Goal: Task Accomplishment & Management: Complete application form

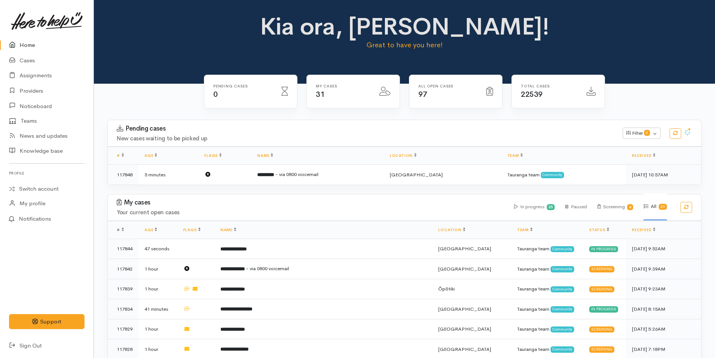
click at [37, 44] on link "Home" at bounding box center [46, 45] width 93 height 15
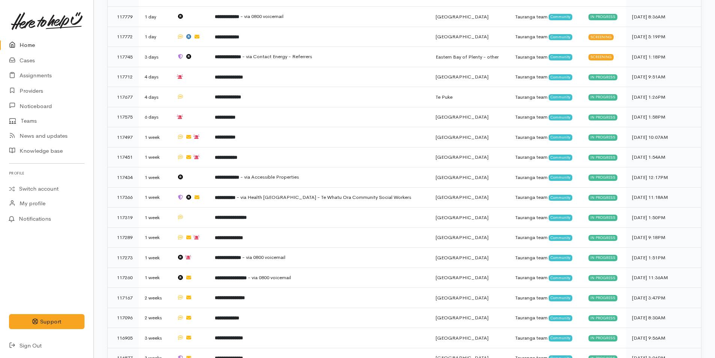
scroll to position [265, 0]
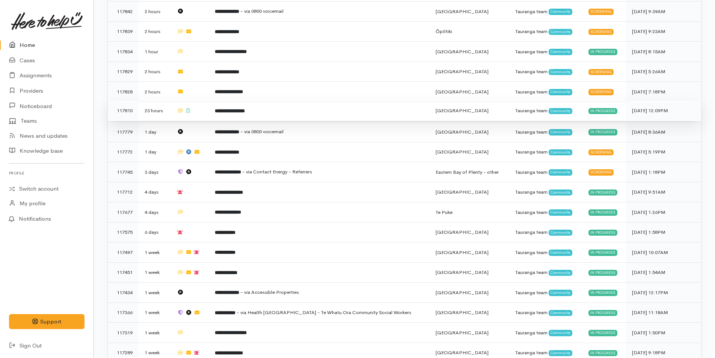
click at [245, 109] on b "**********" at bounding box center [230, 111] width 30 height 5
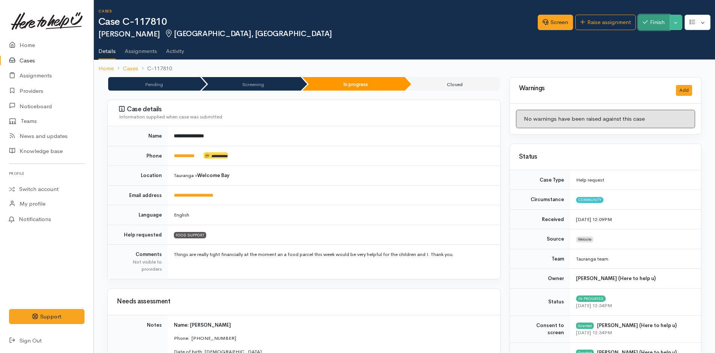
click at [662, 20] on button "Finish" at bounding box center [654, 22] width 32 height 15
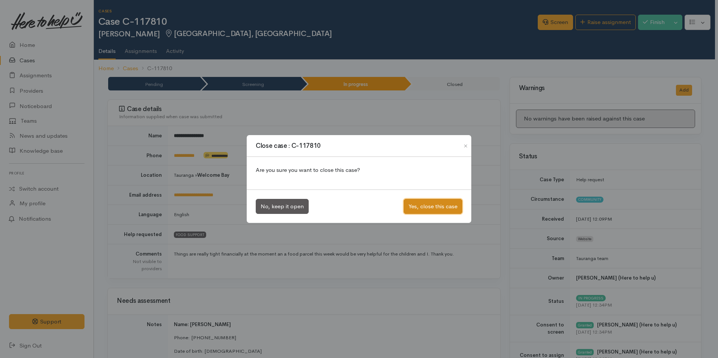
click at [445, 205] on button "Yes, close this case" at bounding box center [433, 206] width 59 height 15
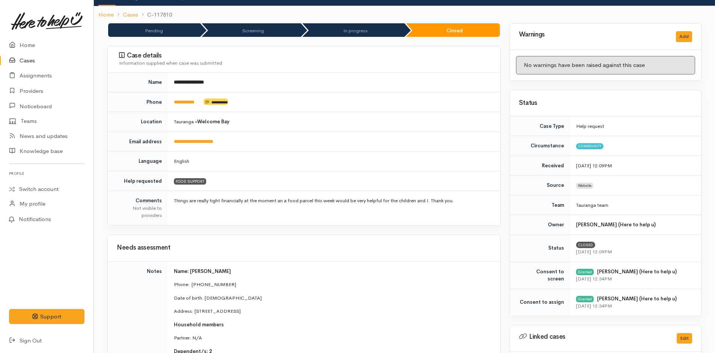
scroll to position [150, 0]
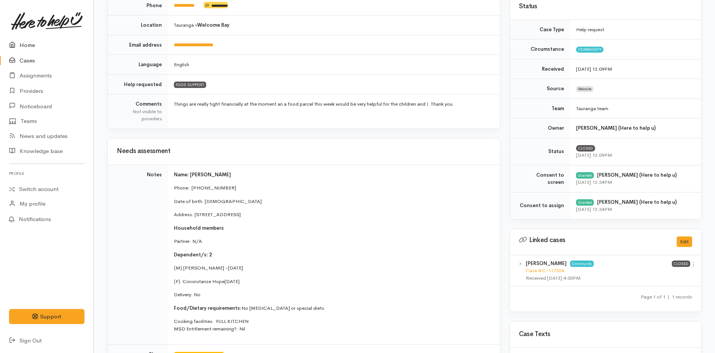
click at [18, 44] on icon at bounding box center [14, 45] width 11 height 9
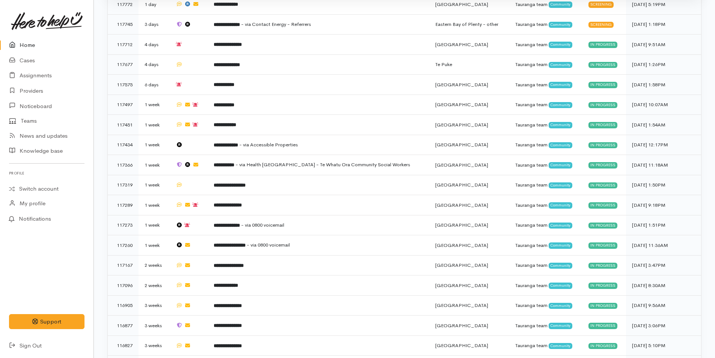
scroll to position [451, 0]
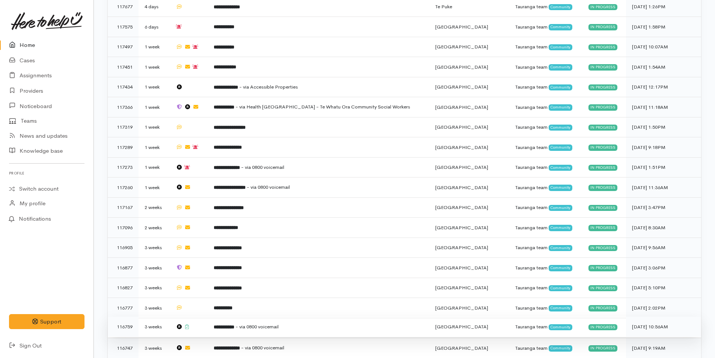
click at [277, 324] on span "- via 0800 voicemail" at bounding box center [256, 327] width 43 height 6
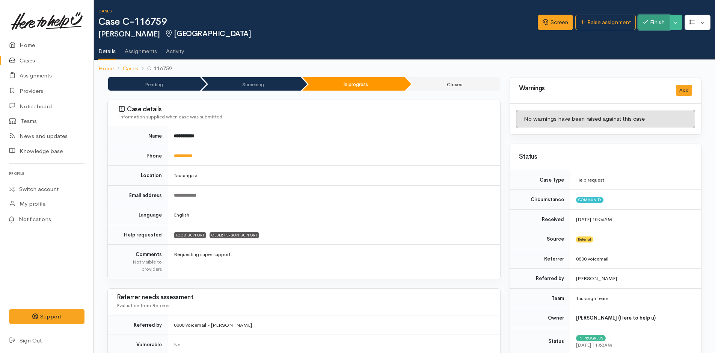
click at [647, 25] on button "Finish" at bounding box center [654, 22] width 32 height 15
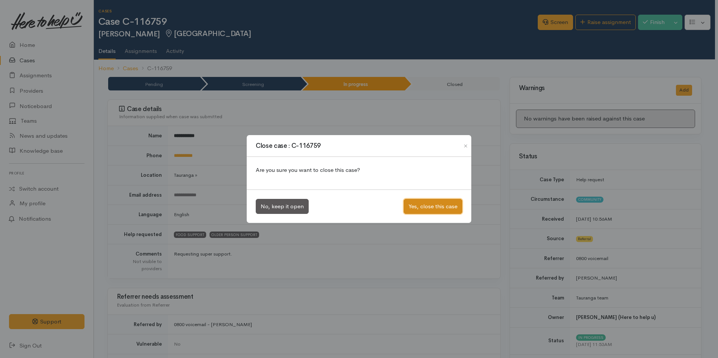
click at [440, 209] on button "Yes, close this case" at bounding box center [433, 206] width 59 height 15
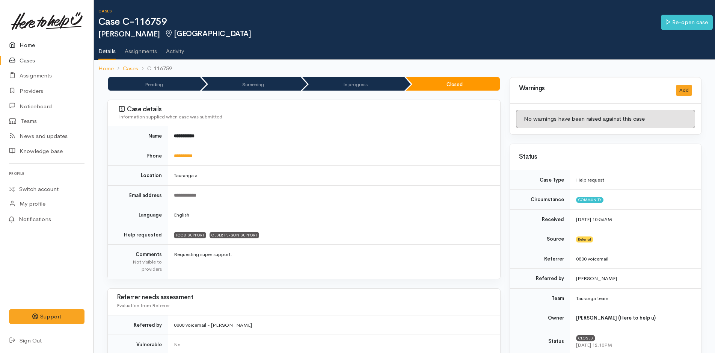
drag, startPoint x: 28, startPoint y: 40, endPoint x: 33, endPoint y: 38, distance: 5.0
click at [28, 40] on link "Home" at bounding box center [46, 45] width 93 height 15
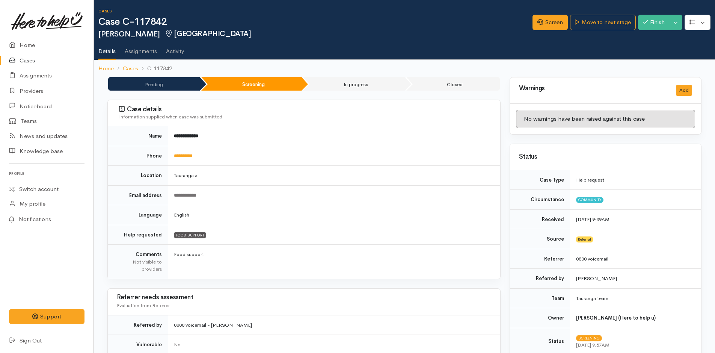
scroll to position [263, 0]
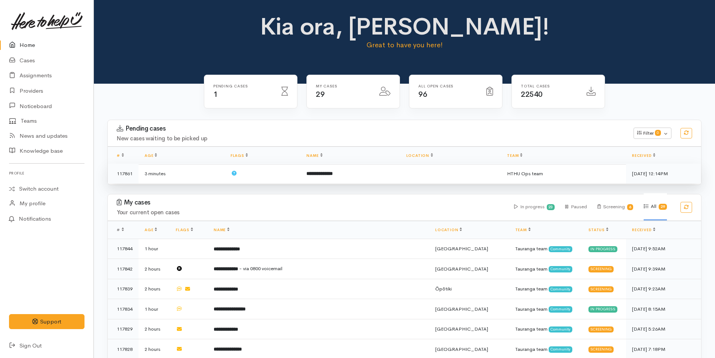
click at [310, 173] on b "**********" at bounding box center [319, 173] width 26 height 5
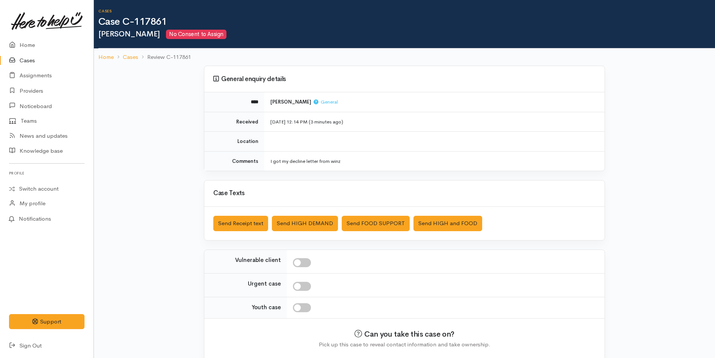
click at [33, 36] on link at bounding box center [46, 21] width 75 height 33
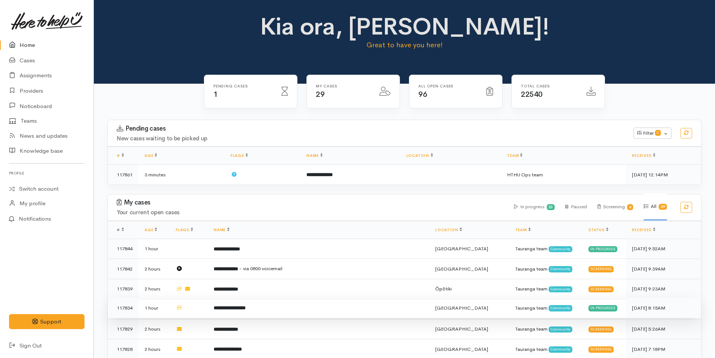
scroll to position [150, 0]
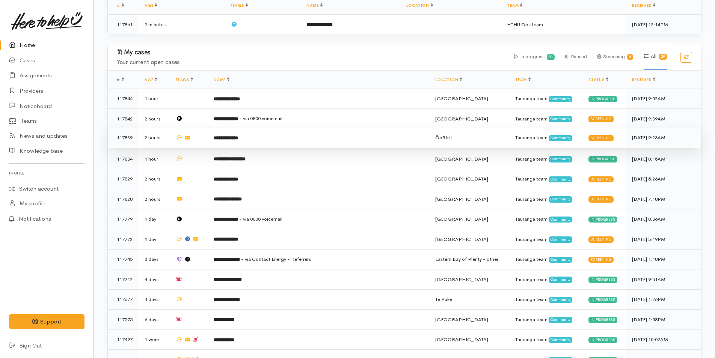
click at [266, 139] on td "**********" at bounding box center [319, 138] width 222 height 20
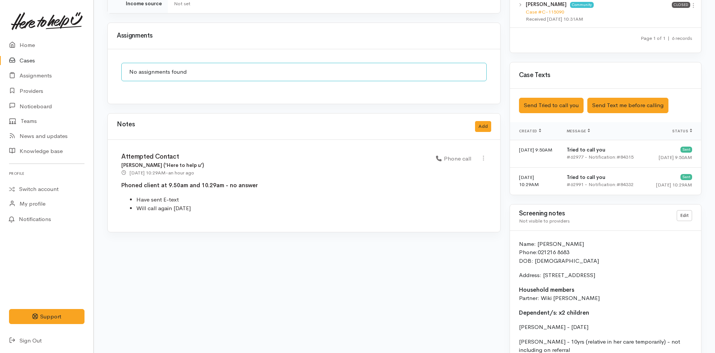
scroll to position [630, 0]
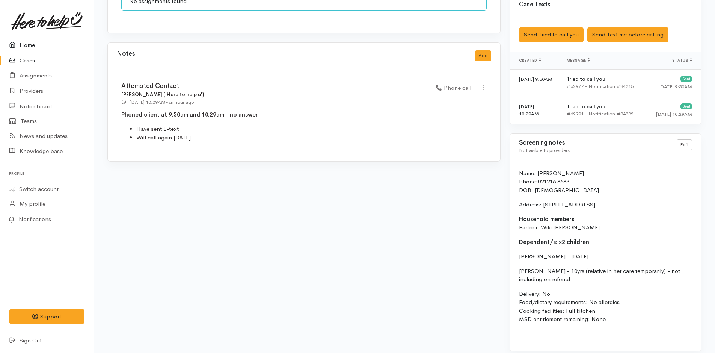
click at [24, 45] on link "Home" at bounding box center [46, 45] width 93 height 15
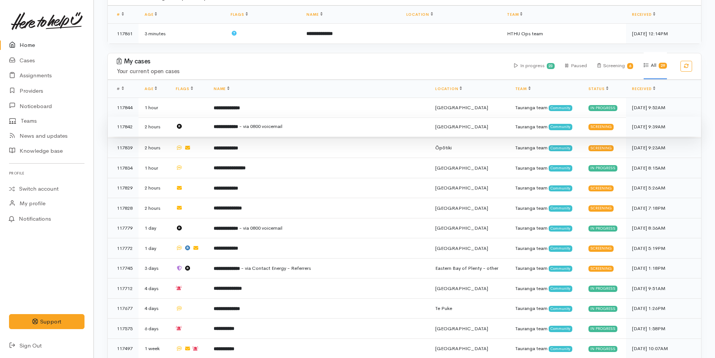
scroll to position [188, 0]
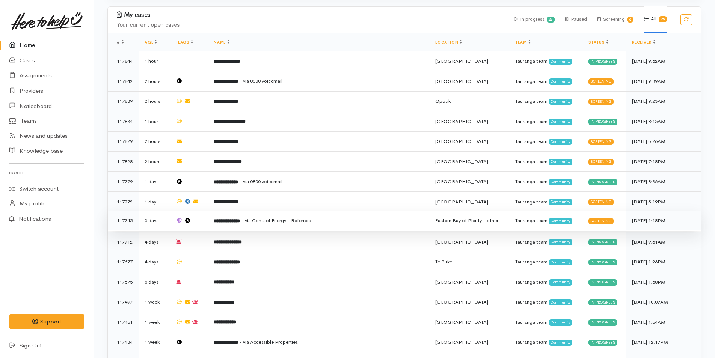
click at [249, 221] on td "**********" at bounding box center [319, 221] width 222 height 20
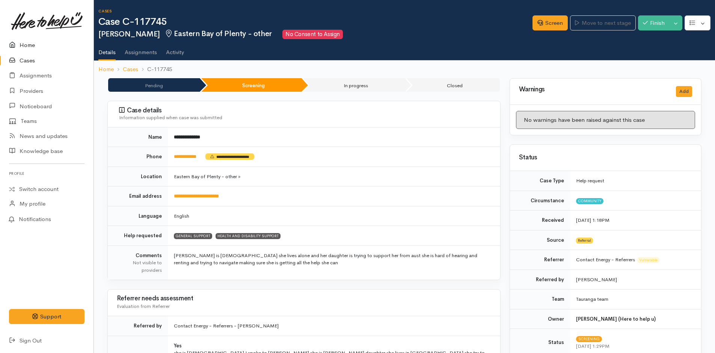
drag, startPoint x: 27, startPoint y: 47, endPoint x: 3, endPoint y: 60, distance: 27.6
click at [27, 46] on link "Home" at bounding box center [46, 45] width 93 height 15
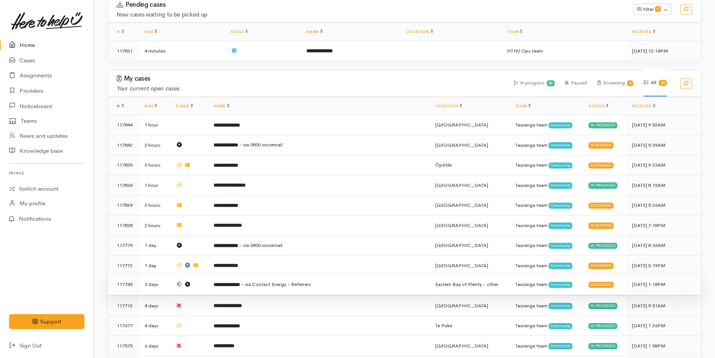
scroll to position [218, 0]
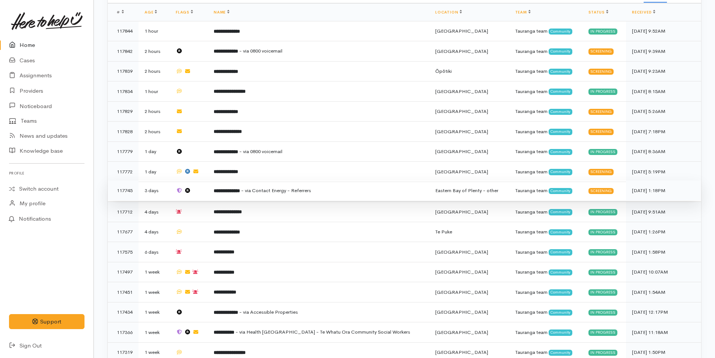
click at [235, 190] on b "**********" at bounding box center [227, 190] width 26 height 5
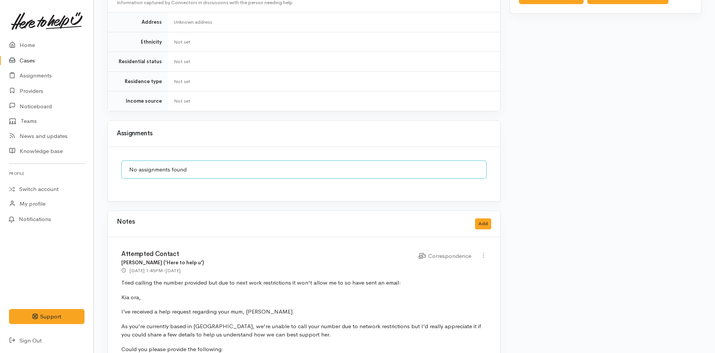
scroll to position [675, 0]
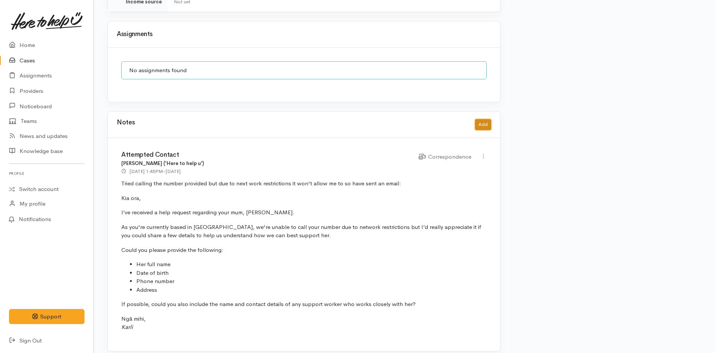
click at [478, 120] on button "Add" at bounding box center [483, 124] width 16 height 11
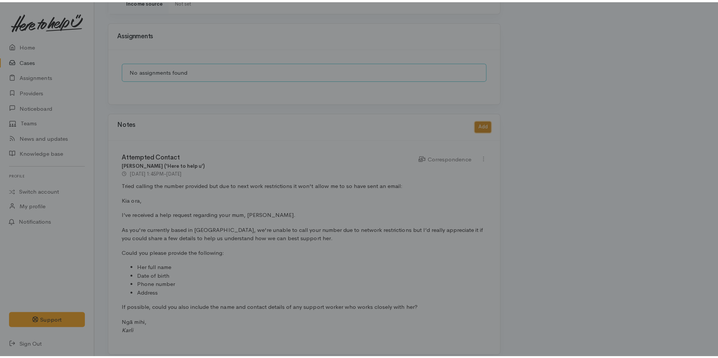
scroll to position [670, 0]
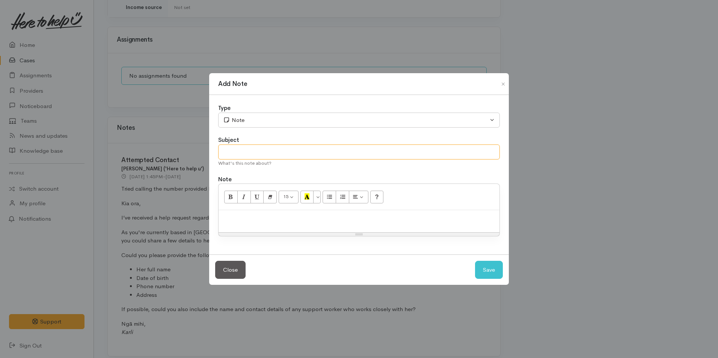
click at [232, 149] on input "text" at bounding box center [359, 152] width 282 height 15
type input "Response from daughter - 15/09"
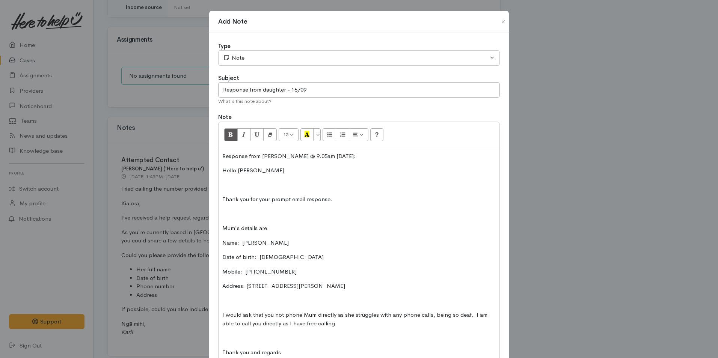
scroll to position [12, 0]
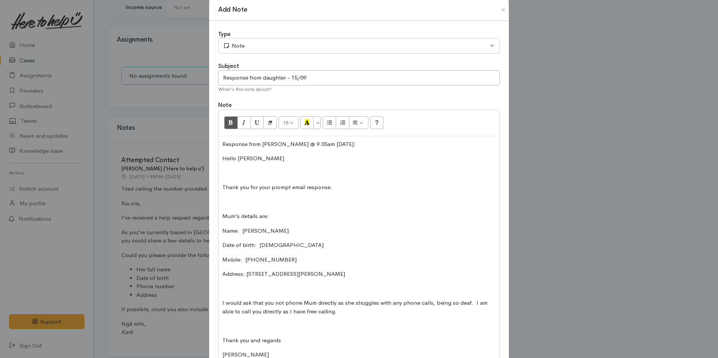
click at [225, 175] on p at bounding box center [358, 173] width 273 height 9
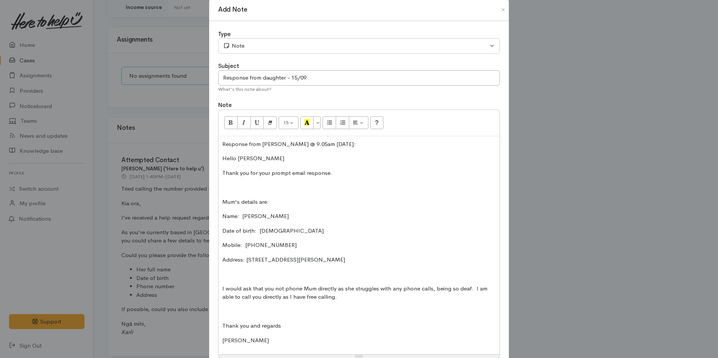
click at [238, 189] on p at bounding box center [358, 187] width 273 height 9
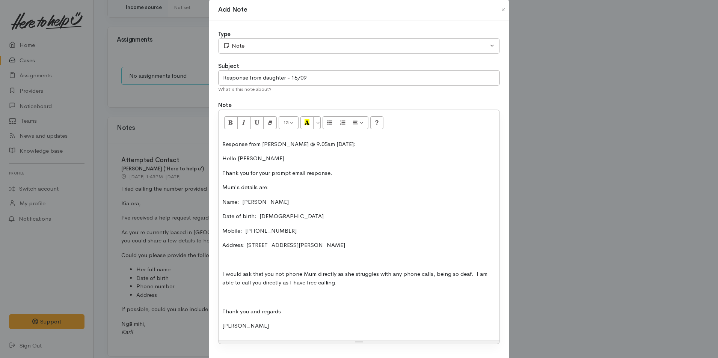
click at [232, 259] on p at bounding box center [358, 260] width 273 height 9
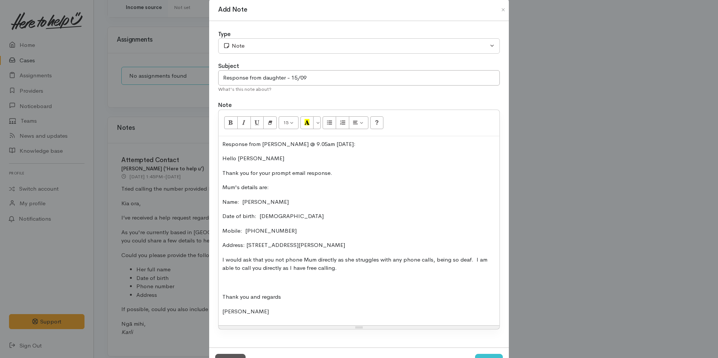
click at [234, 278] on div "Response from [PERSON_NAME] @ 9.05am [DATE]: Hello [PERSON_NAME] Thank you for …" at bounding box center [359, 231] width 281 height 190
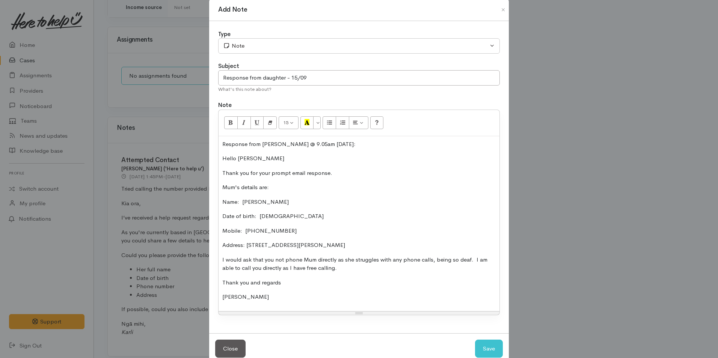
drag, startPoint x: 286, startPoint y: 143, endPoint x: 212, endPoint y: 120, distance: 77.8
click at [165, 140] on div "Add Note Type Correspondence Discussion Email Note Phone call SMS text message …" at bounding box center [359, 179] width 718 height 358
click at [231, 117] on button "Bold (CTRL+B)" at bounding box center [231, 122] width 14 height 13
click at [286, 288] on div "Response from [PERSON_NAME] @ 9.05am [DATE]: Hello [PERSON_NAME] Thank you for …" at bounding box center [359, 223] width 281 height 175
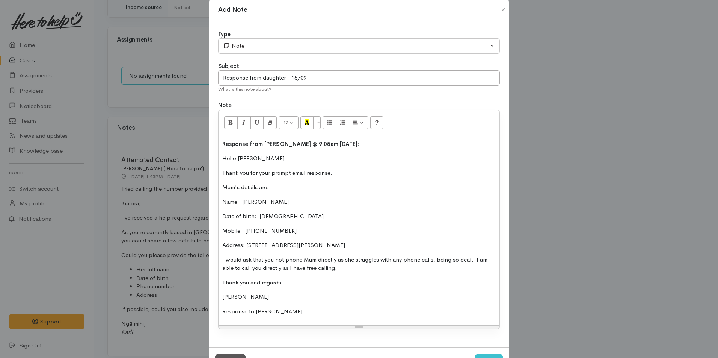
click at [287, 313] on p "Response to [PERSON_NAME]" at bounding box center [358, 312] width 273 height 9
drag, startPoint x: 281, startPoint y: 290, endPoint x: 282, endPoint y: 284, distance: 6.0
click at [281, 290] on div "Response from [PERSON_NAME] @ 9.05am [DATE]: Hello [PERSON_NAME] Thank you for …" at bounding box center [359, 238] width 281 height 204
drag, startPoint x: 269, startPoint y: 321, endPoint x: 183, endPoint y: 323, distance: 86.0
click at [183, 323] on div "Add Note Type Correspondence Discussion Email Note Phone call SMS text message …" at bounding box center [359, 179] width 718 height 358
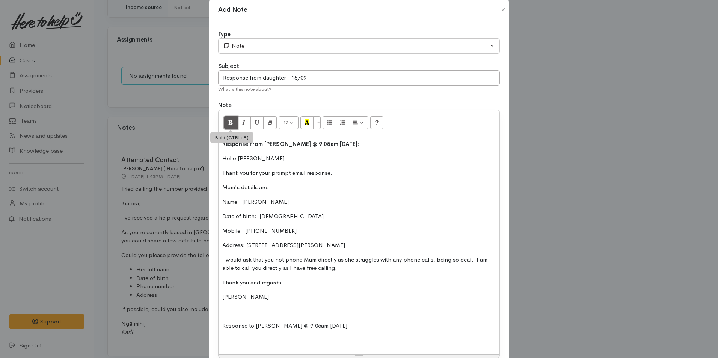
click at [228, 120] on icon "Bold (CTRL+B)" at bounding box center [230, 122] width 5 height 6
click at [235, 334] on div "Response from [PERSON_NAME] @ 9.05am [DATE]: Hello [PERSON_NAME] Thank you for …" at bounding box center [359, 245] width 281 height 219
click at [250, 347] on div "Response from Deniese @ 9.05am - 15/09/2025: Hello Karli Thank you for your pro…" at bounding box center [359, 245] width 281 height 219
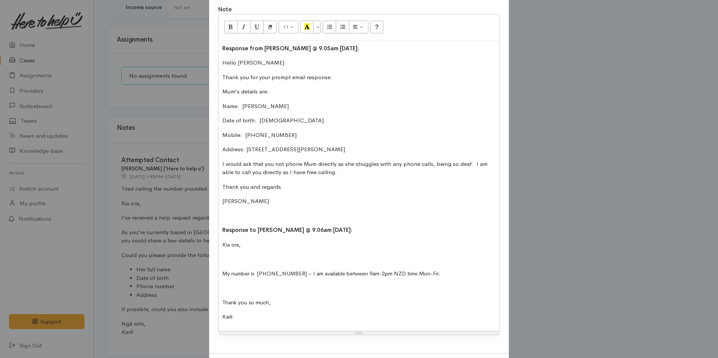
scroll to position [144, 0]
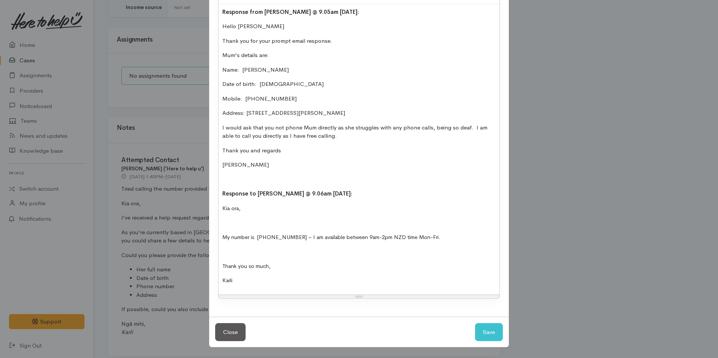
click at [249, 255] on p at bounding box center [358, 251] width 273 height 9
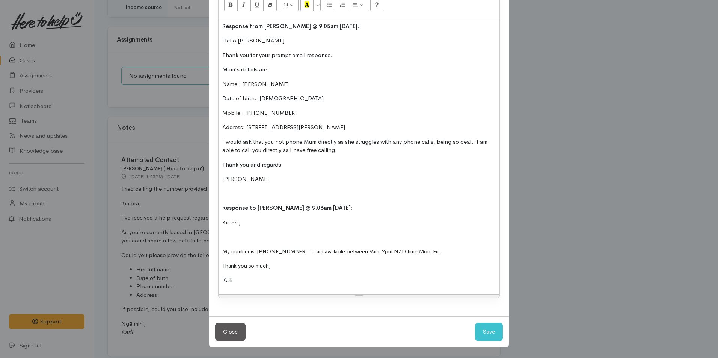
click at [229, 235] on p at bounding box center [358, 237] width 273 height 9
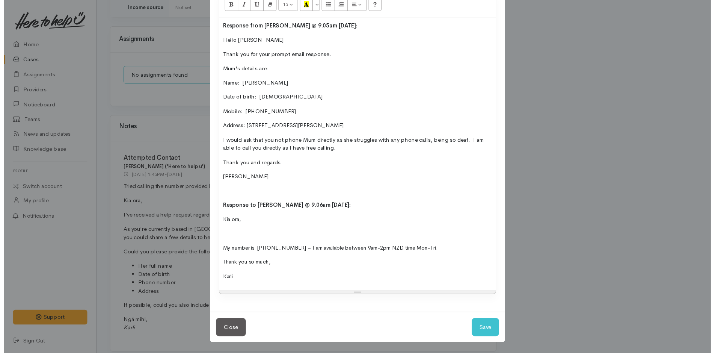
scroll to position [115, 0]
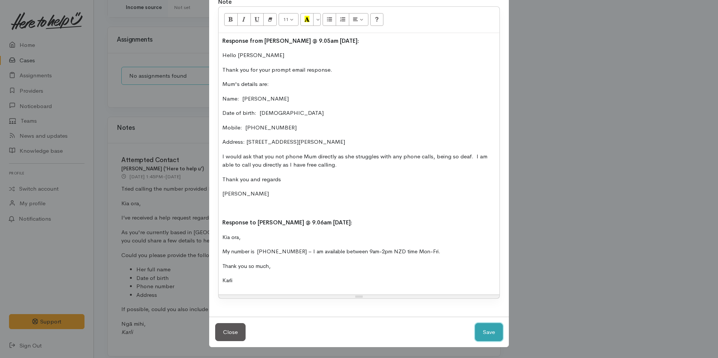
click at [483, 329] on button "Save" at bounding box center [489, 332] width 28 height 18
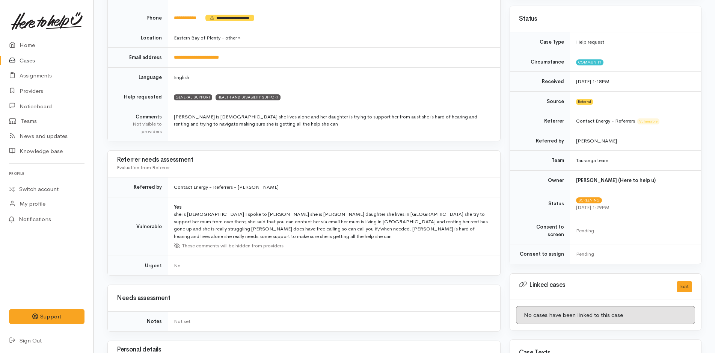
scroll to position [0, 0]
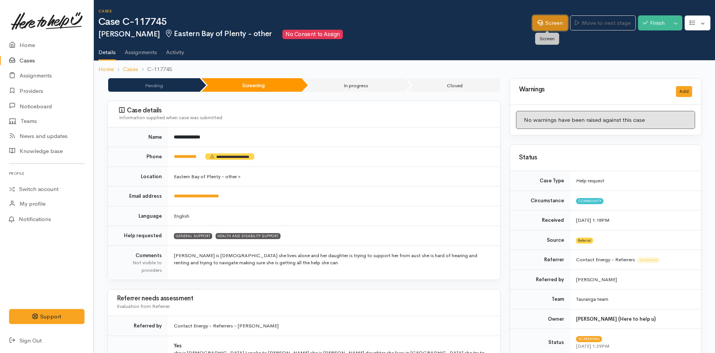
drag, startPoint x: 563, startPoint y: 21, endPoint x: 561, endPoint y: 25, distance: 4.0
click at [562, 21] on link "Screen" at bounding box center [549, 22] width 35 height 15
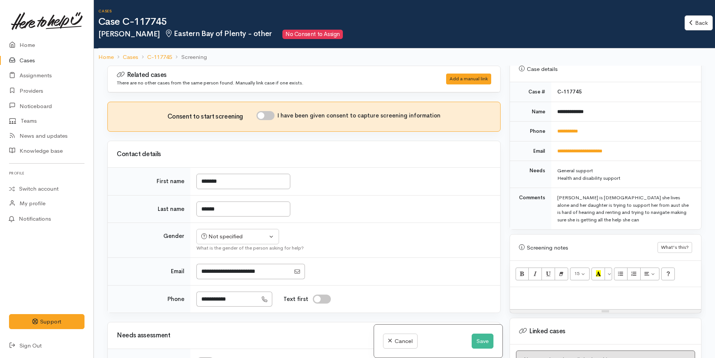
scroll to position [413, 0]
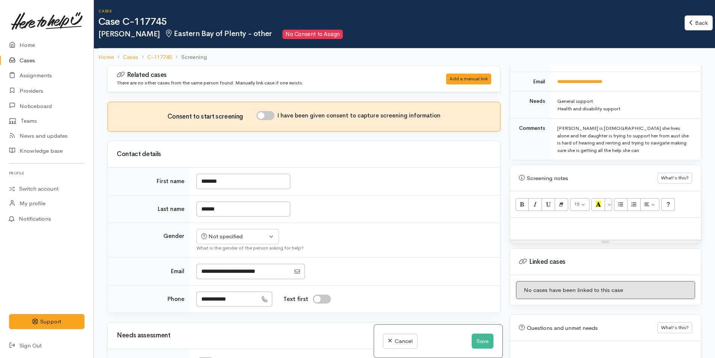
click at [523, 227] on div at bounding box center [605, 229] width 191 height 22
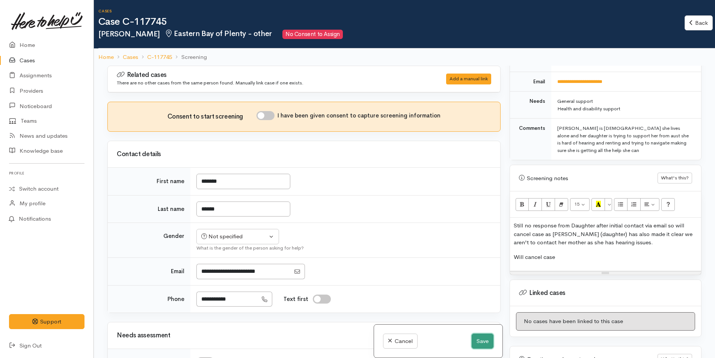
click at [481, 335] on button "Save" at bounding box center [483, 341] width 22 height 15
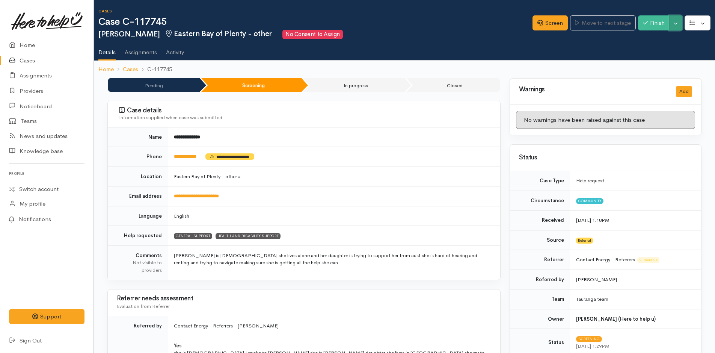
click at [674, 21] on button "Toggle Dropdown" at bounding box center [675, 22] width 13 height 15
click at [650, 51] on link "Cancel" at bounding box center [652, 52] width 59 height 12
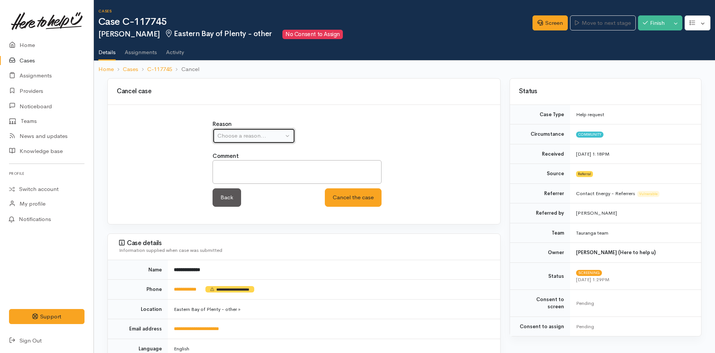
click at [246, 139] on div "Choose a reason..." at bounding box center [250, 135] width 66 height 9
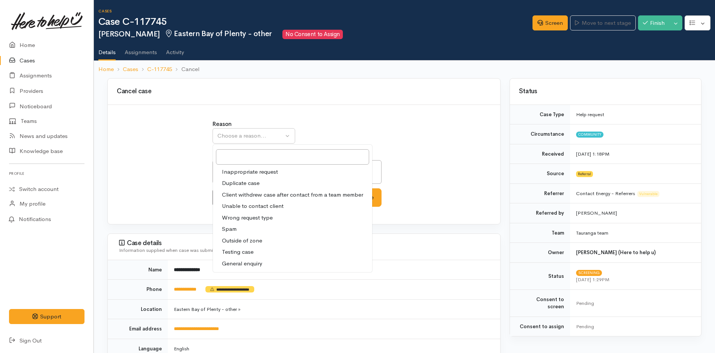
click at [244, 205] on span "Unable to contact client" at bounding box center [253, 206] width 62 height 9
select select "4"
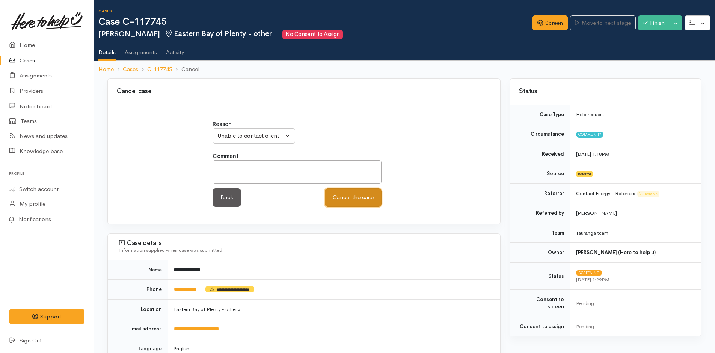
click at [338, 195] on button "Cancel the case" at bounding box center [353, 197] width 57 height 18
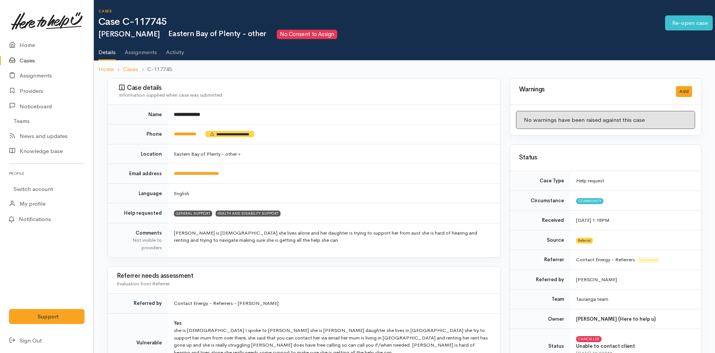
click at [39, 45] on link "Home" at bounding box center [46, 45] width 93 height 15
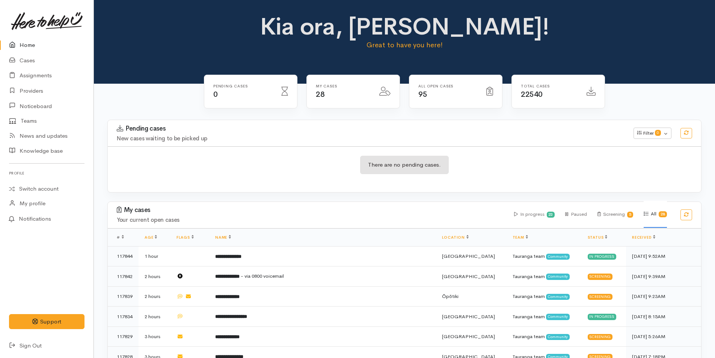
click at [35, 37] on link at bounding box center [46, 21] width 75 height 33
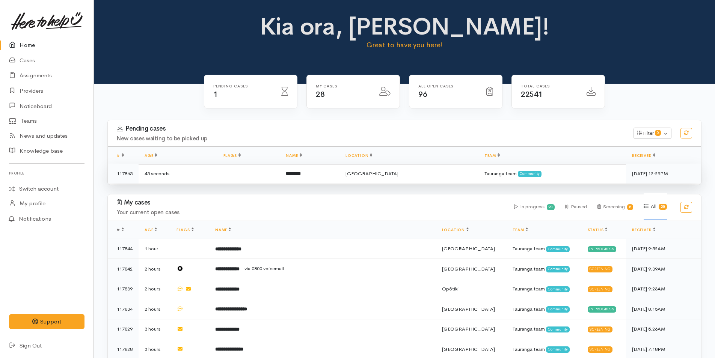
click at [339, 174] on td "********" at bounding box center [310, 174] width 60 height 20
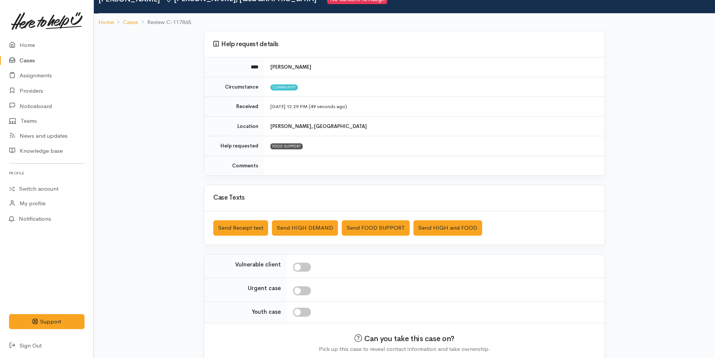
scroll to position [68, 0]
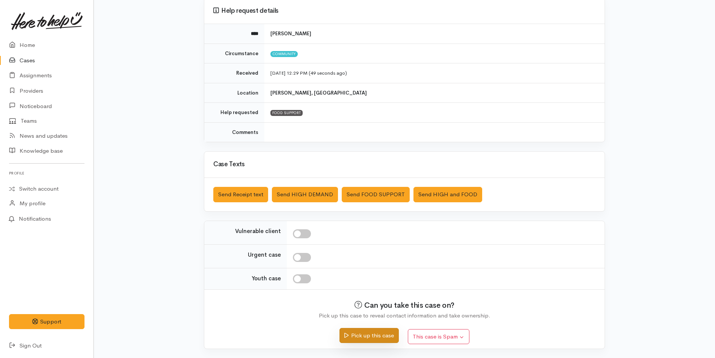
click at [376, 334] on button "Pick up this case" at bounding box center [368, 335] width 59 height 15
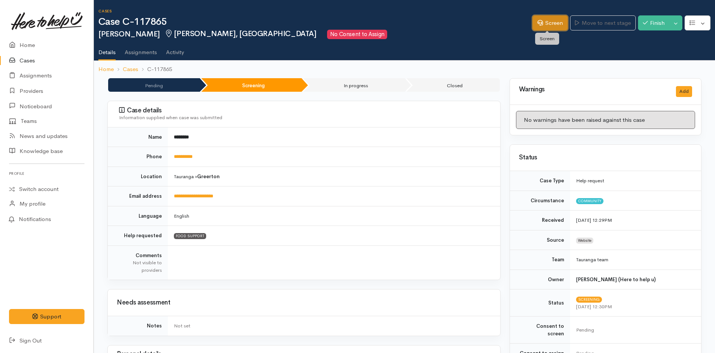
click at [537, 22] on icon at bounding box center [540, 23] width 6 height 6
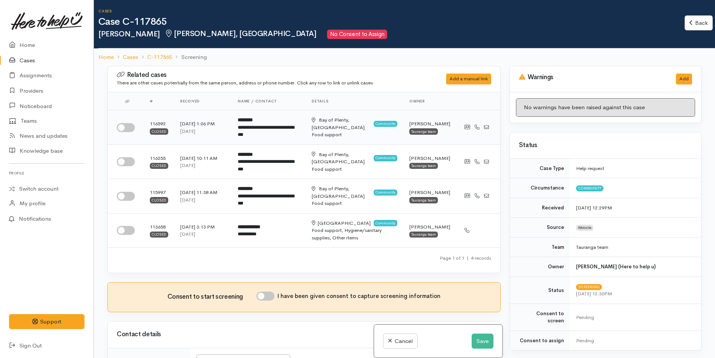
click at [130, 126] on input "checkbox" at bounding box center [126, 127] width 18 height 9
checkbox input "true"
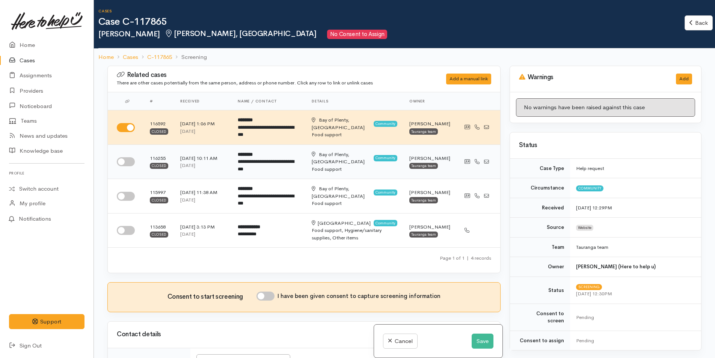
click at [126, 164] on input "checkbox" at bounding box center [126, 161] width 18 height 9
checkbox input "true"
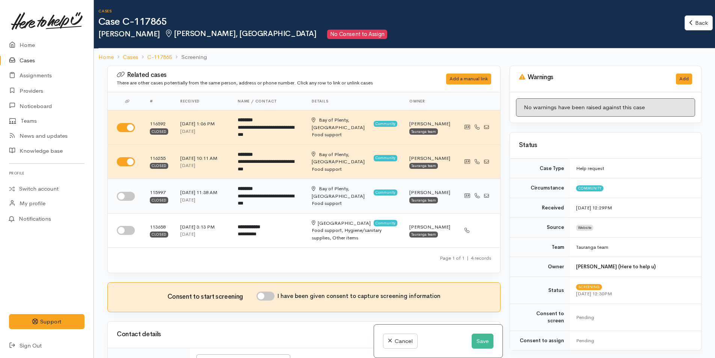
click at [127, 194] on input "checkbox" at bounding box center [126, 196] width 18 height 9
checkbox input "true"
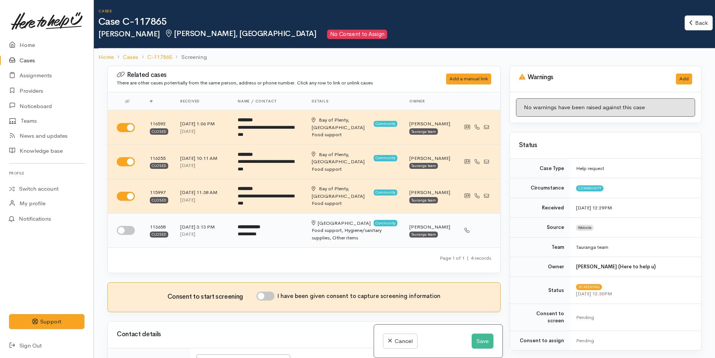
click at [120, 231] on input "checkbox" at bounding box center [126, 230] width 18 height 9
checkbox input "true"
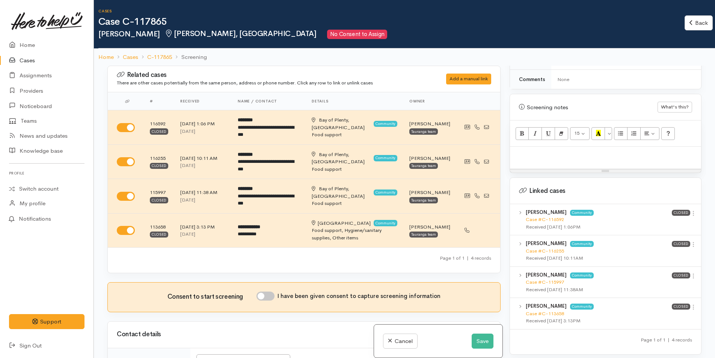
scroll to position [487, 0]
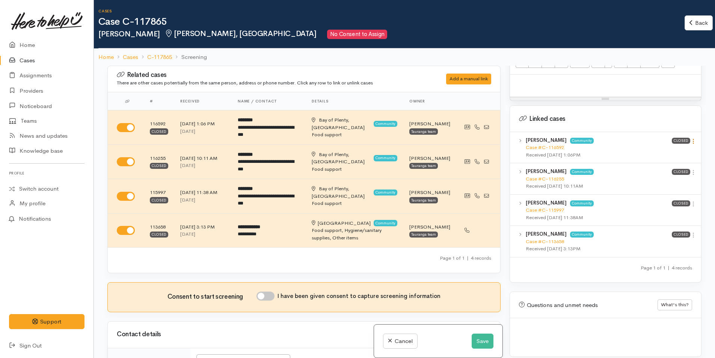
click at [690, 138] on icon at bounding box center [693, 141] width 6 height 6
click at [662, 150] on link "View case" at bounding box center [666, 156] width 59 height 12
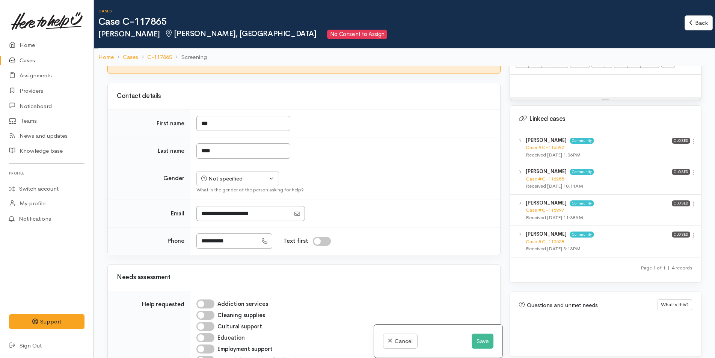
scroll to position [338, 0]
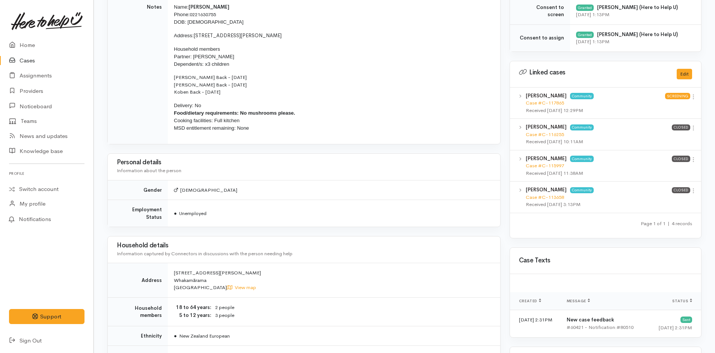
scroll to position [199, 0]
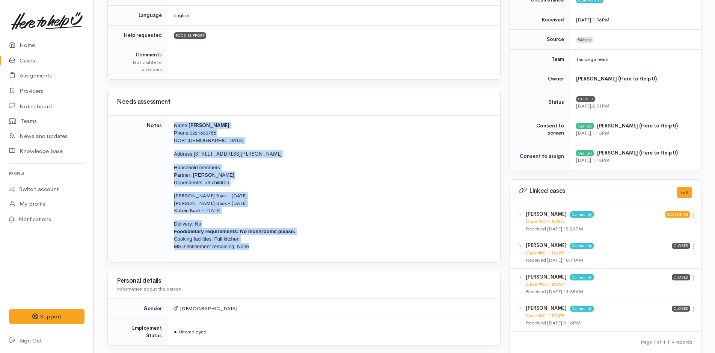
drag, startPoint x: 258, startPoint y: 250, endPoint x: 162, endPoint y: 128, distance: 154.9
click at [162, 128] on tr "Notes Name: Tim Back Phone: 0221630755 DOB: 13/06/1984 Address: 77 Turner Road,…" at bounding box center [304, 188] width 392 height 147
copy tr "Name: Tim Back Phone: 0221630755 DOB: 13/06/1984 Address: 77 Turner Road, Whaka…"
drag, startPoint x: 29, startPoint y: 40, endPoint x: 4, endPoint y: 53, distance: 27.7
click at [29, 40] on link "Home" at bounding box center [46, 45] width 93 height 15
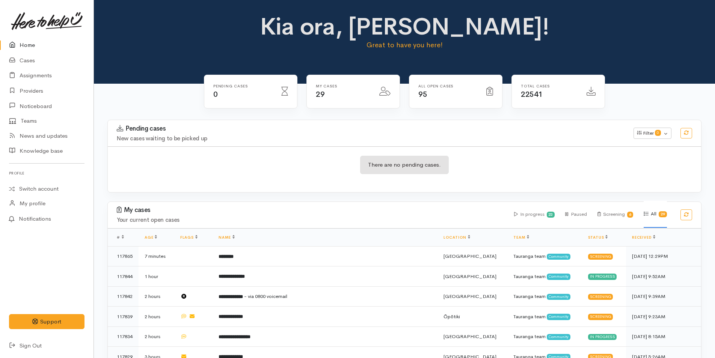
click at [33, 47] on link "Home" at bounding box center [46, 45] width 93 height 15
click at [17, 40] on link "Home" at bounding box center [46, 45] width 93 height 15
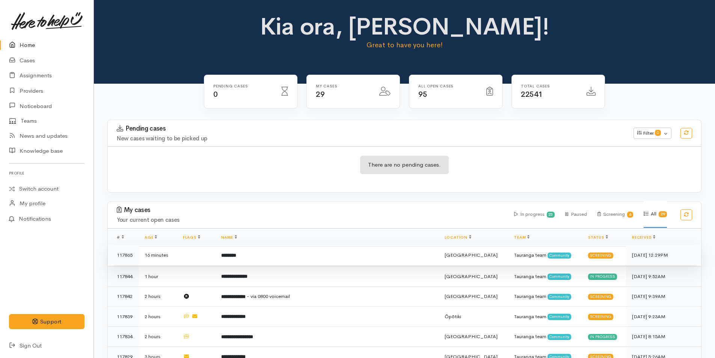
click at [250, 250] on td "********" at bounding box center [326, 255] width 223 height 20
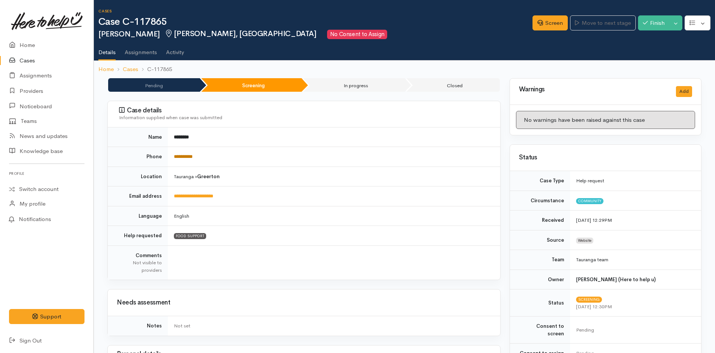
click at [193, 155] on link "**********" at bounding box center [183, 156] width 19 height 5
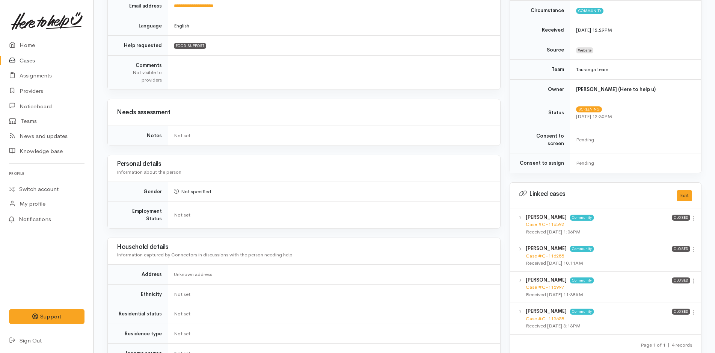
scroll to position [300, 0]
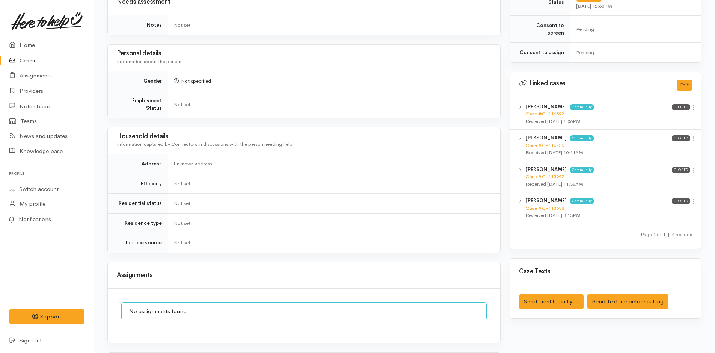
click at [692, 104] on icon at bounding box center [693, 107] width 6 height 6
click at [675, 116] on link "View case" at bounding box center [666, 122] width 59 height 12
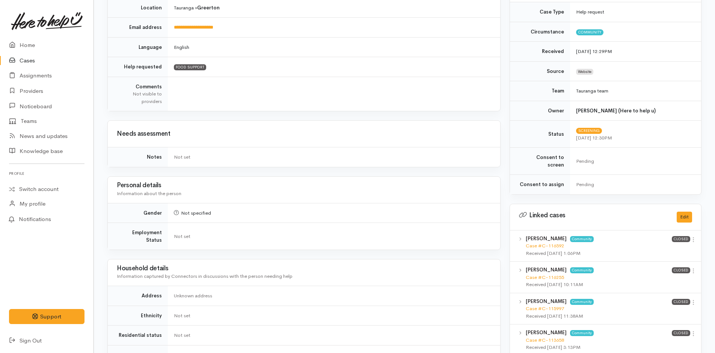
scroll to position [0, 0]
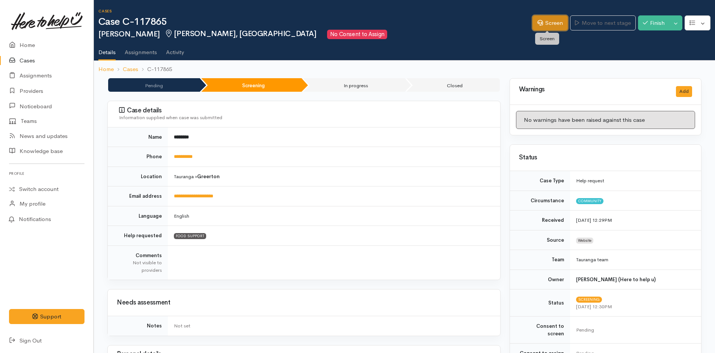
click at [537, 23] on icon at bounding box center [540, 23] width 6 height 6
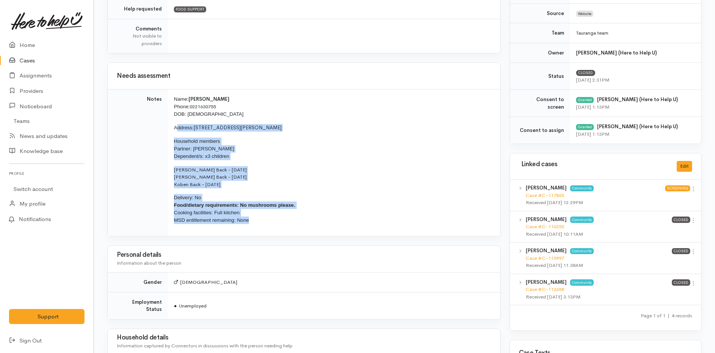
scroll to position [226, 0]
drag, startPoint x: 257, startPoint y: 222, endPoint x: 169, endPoint y: 100, distance: 150.4
click at [169, 100] on td "Name: Tim Back Phone: 0221630755 DOB: 13/06/1984 Address: 77 Turner Road, Whaka…" at bounding box center [334, 162] width 332 height 147
copy td "Name: Tim Back Phone: 0221630755 DOB: 13/06/1984 Address: 77 Turner Road, Whaka…"
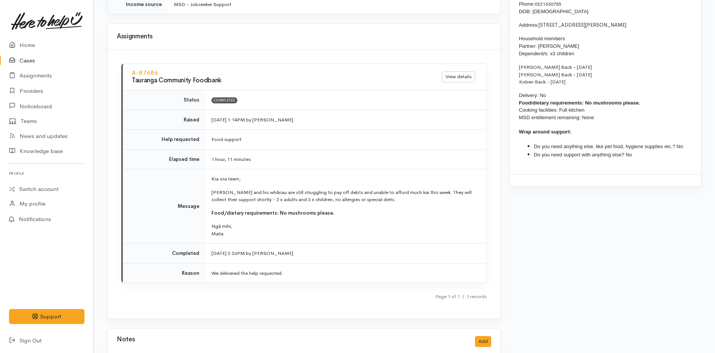
scroll to position [763, 0]
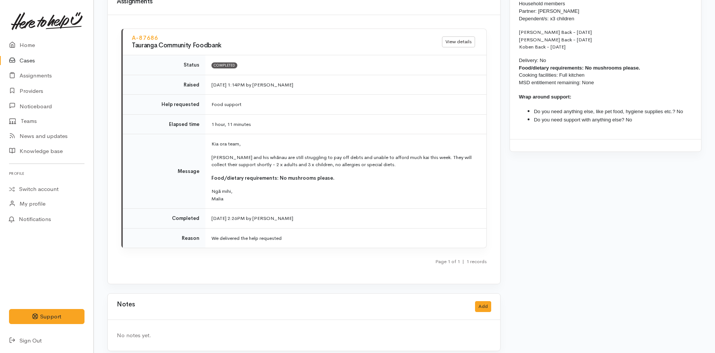
drag, startPoint x: 208, startPoint y: 136, endPoint x: 230, endPoint y: 189, distance: 57.1
click at [230, 189] on td "Kia ora team, Tim and his whānau are still struggling to pay off debts and unab…" at bounding box center [345, 171] width 281 height 74
copy td "Kia ora team, Tim and his whānau are still struggling to pay off debts and unab…"
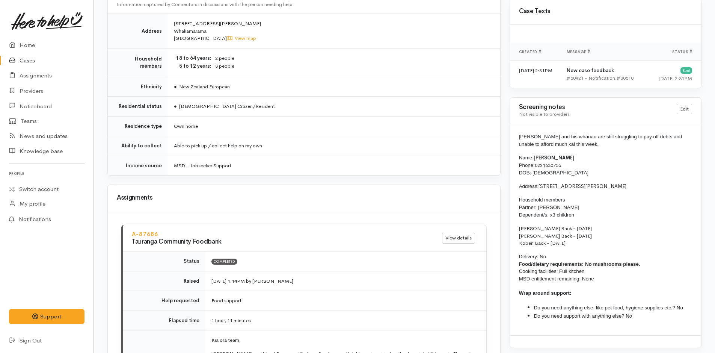
scroll to position [462, 0]
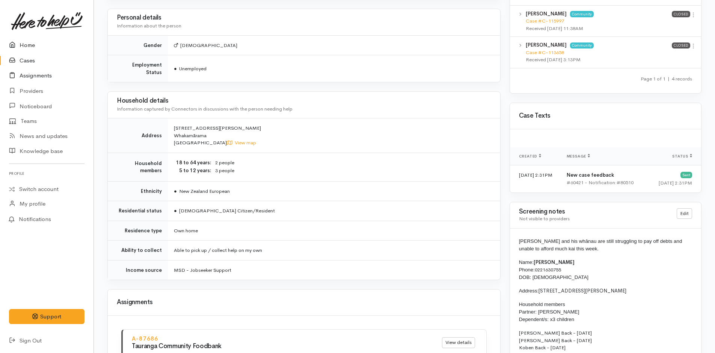
drag, startPoint x: 24, startPoint y: 43, endPoint x: 88, endPoint y: 69, distance: 69.4
click at [24, 43] on link "Home" at bounding box center [46, 45] width 93 height 15
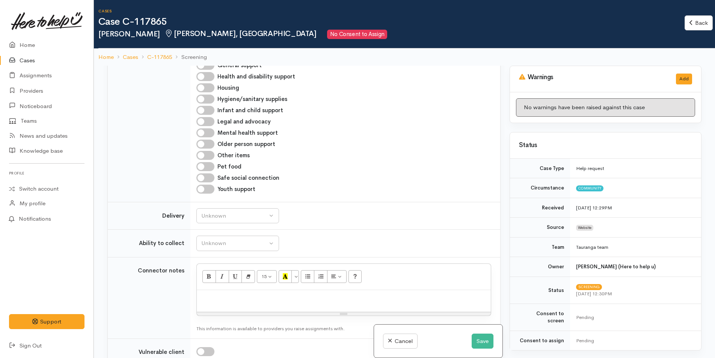
scroll to position [638, 0]
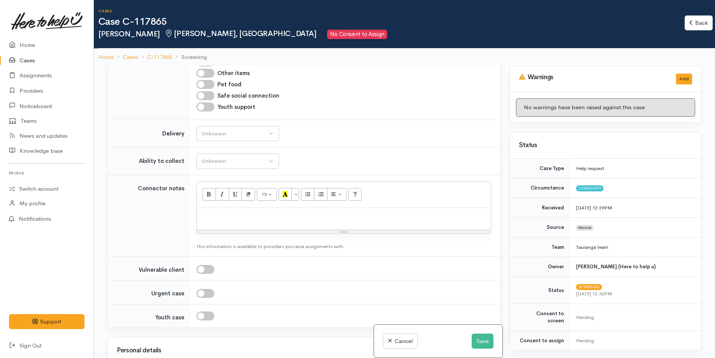
click at [205, 219] on p at bounding box center [344, 216] width 286 height 9
paste div
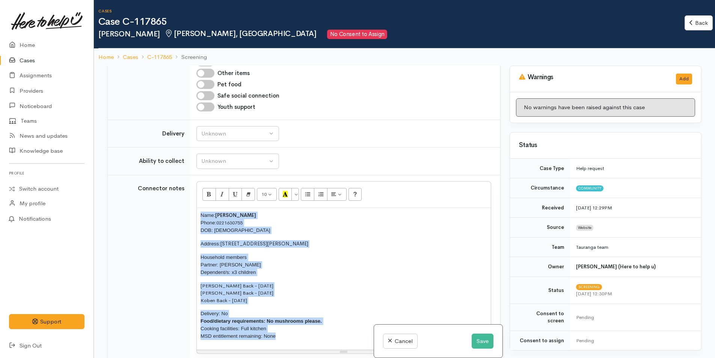
drag, startPoint x: 283, startPoint y: 340, endPoint x: 192, endPoint y: 208, distance: 159.8
click at [184, 210] on tr "Connector notes 10 8 9 10 11 12 14 18 24 36 Background Color Transparent Select…" at bounding box center [304, 276] width 392 height 202
click at [295, 195] on button "More Color" at bounding box center [295, 194] width 8 height 13
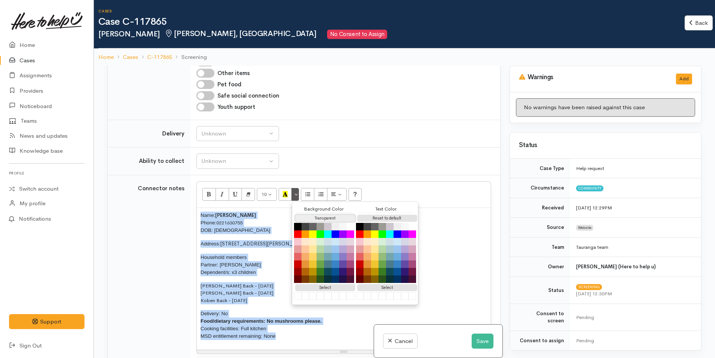
click at [302, 217] on button "Transparent" at bounding box center [325, 218] width 60 height 7
click at [367, 216] on button "Reset to default" at bounding box center [387, 218] width 60 height 7
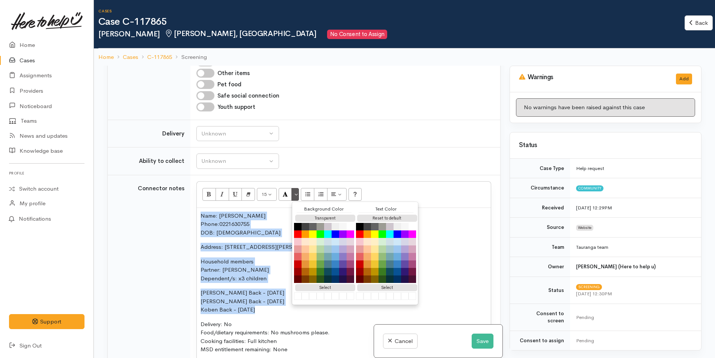
click at [228, 219] on p "Name: Tim Back Phone: 0221630755 DOB: 13/06/1984" at bounding box center [344, 225] width 286 height 26
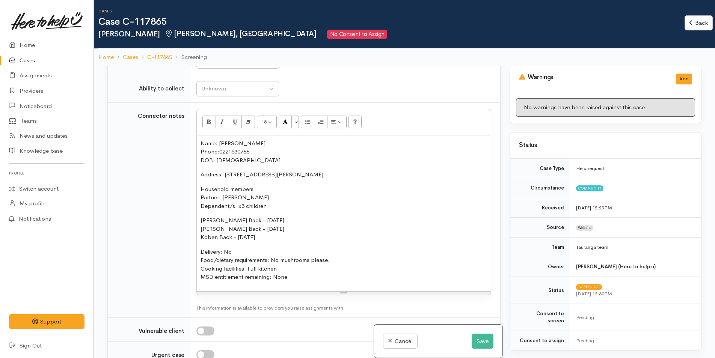
scroll to position [713, 0]
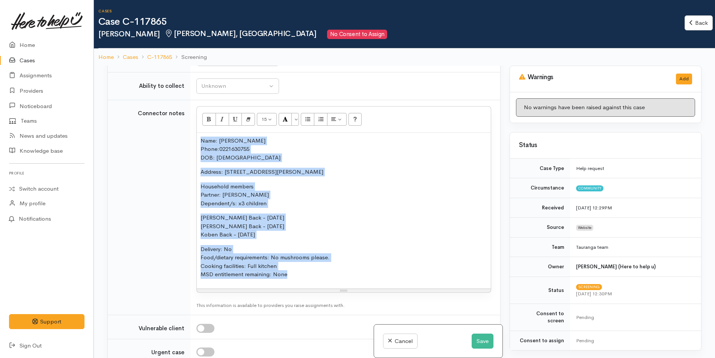
drag, startPoint x: 297, startPoint y: 279, endPoint x: 173, endPoint y: 142, distance: 185.5
click at [173, 142] on tr "Connector notes <p style="">Name:&nbsp;Tim Back<br>Phone:&nbsp;<a style="">0221…" at bounding box center [304, 208] width 392 height 216
copy div "Name: Tim Back Phone: 0221630755 DOB: 13/06/1984 Address: 77 Turner Road, Whaka…"
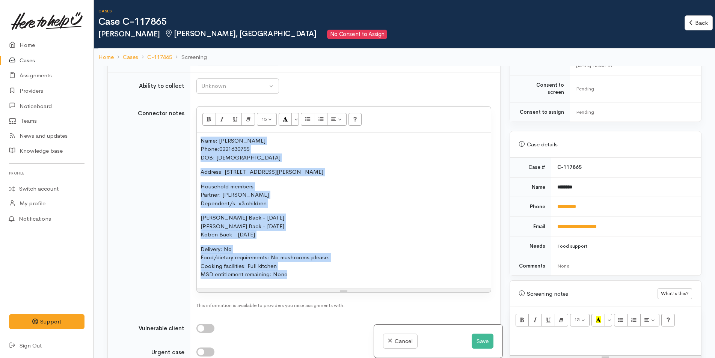
scroll to position [300, 0]
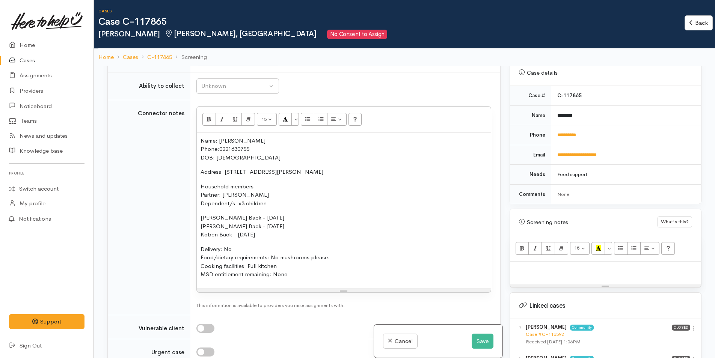
click at [537, 265] on p at bounding box center [606, 269] width 184 height 9
paste div
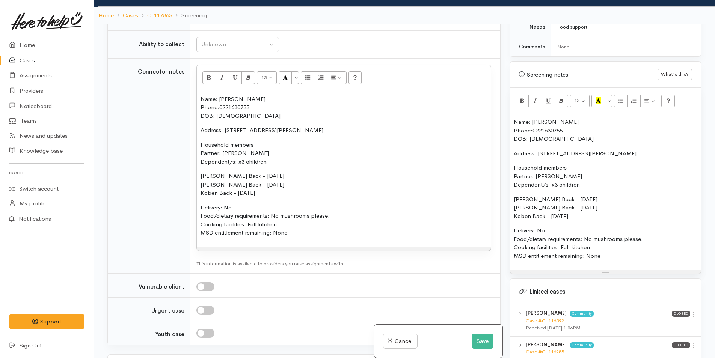
scroll to position [413, 0]
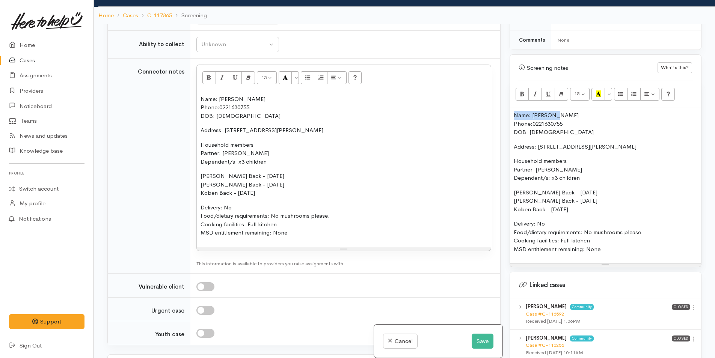
click at [514, 111] on p "Name: Tim Back Phone: 0221630755 DOB: 13/06/1984" at bounding box center [606, 124] width 184 height 26
click at [519, 90] on button "Bold (CTRL+B)" at bounding box center [523, 94] width 14 height 13
click at [536, 128] on p "Name: Tim Back Phone: 0221630755 DOB: 13/06/1984" at bounding box center [606, 124] width 184 height 26
drag, startPoint x: 540, startPoint y: 153, endPoint x: 505, endPoint y: 154, distance: 34.9
click at [505, 154] on div "Warnings Add No warnings have been raised against this case Add Warning Title ●…" at bounding box center [605, 203] width 201 height 358
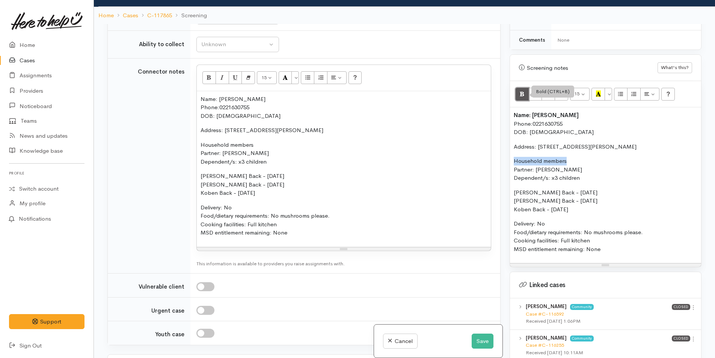
click at [522, 90] on icon "Bold (CTRL+B)" at bounding box center [522, 93] width 5 height 6
drag, startPoint x: 564, startPoint y: 169, endPoint x: 504, endPoint y: 173, distance: 59.8
click at [504, 173] on div "Related cases There are other cases potentially from the same person, address o…" at bounding box center [404, 203] width 603 height 358
click at [518, 92] on button "Bold (CTRL+B)" at bounding box center [523, 94] width 14 height 13
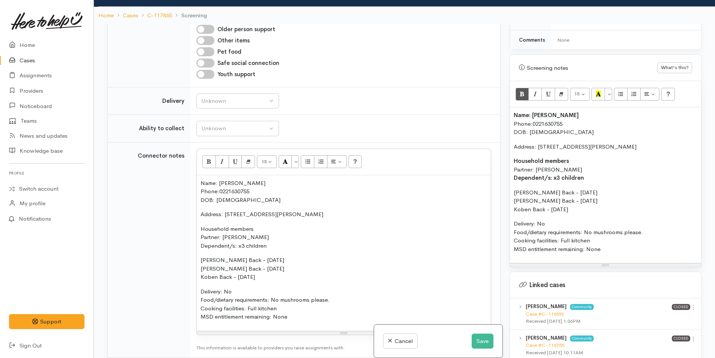
scroll to position [488, 0]
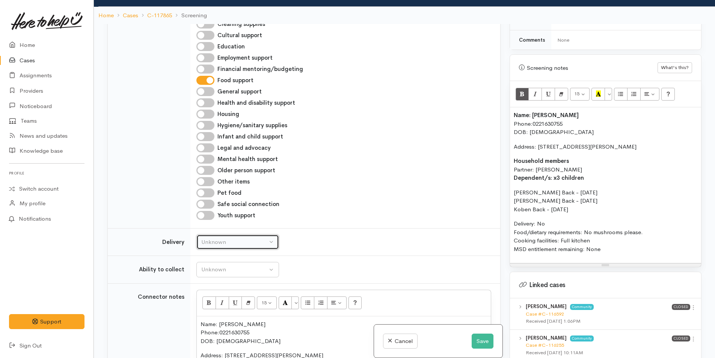
click at [231, 244] on div "Unknown" at bounding box center [234, 242] width 66 height 9
click at [215, 313] on link "No" at bounding box center [238, 313] width 82 height 12
select select "1"
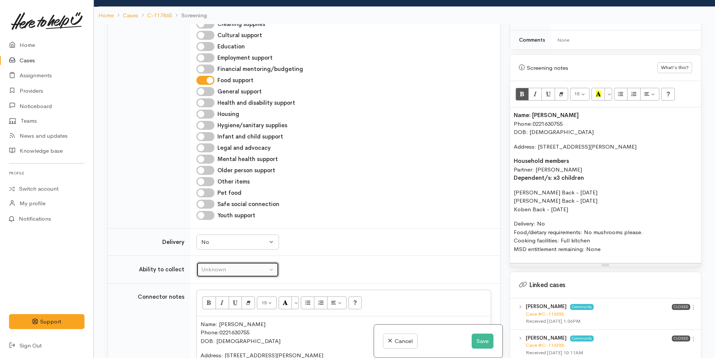
click at [224, 271] on div "Unknown" at bounding box center [234, 269] width 66 height 9
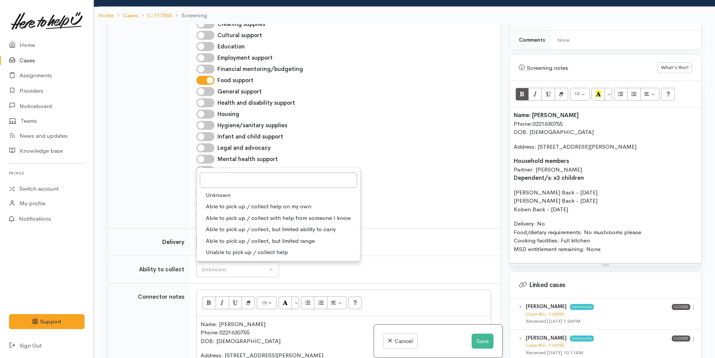
click at [220, 207] on span "Able to pick up / collect help on my own" at bounding box center [259, 206] width 106 height 9
select select "2"
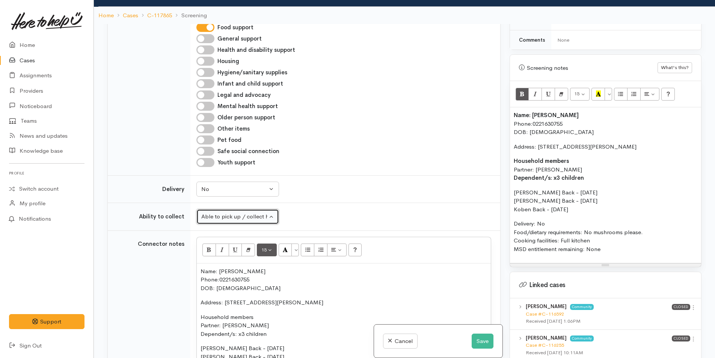
scroll to position [676, 0]
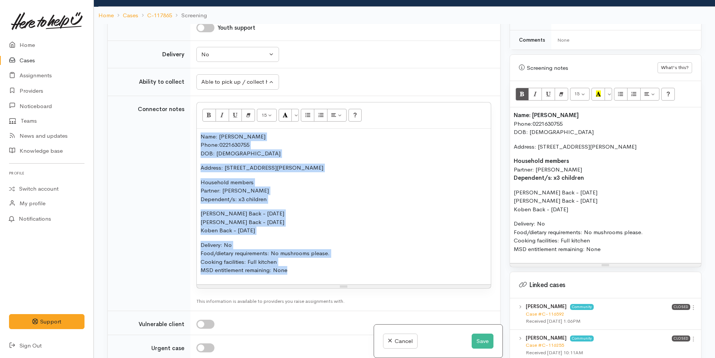
drag, startPoint x: 172, startPoint y: 193, endPoint x: 168, endPoint y: 121, distance: 72.6
click at [168, 121] on tr "Connector notes <p style="">Name:&nbsp;Tim Back<br>Phone:&nbsp;<a style="">0221…" at bounding box center [304, 204] width 392 height 216
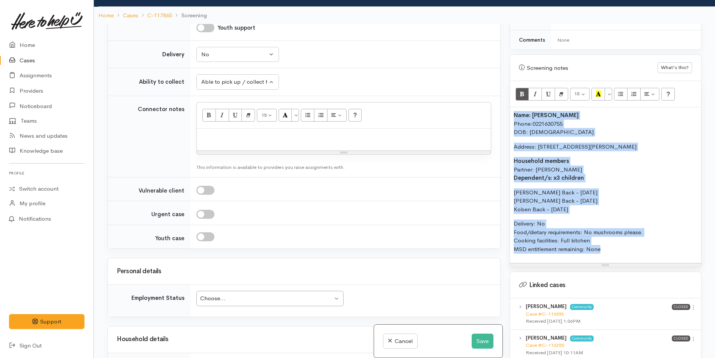
drag, startPoint x: 543, startPoint y: 224, endPoint x: 493, endPoint y: 103, distance: 130.5
click at [493, 103] on div "Related cases There are other cases potentially from the same person, address o…" at bounding box center [404, 203] width 603 height 358
copy div "Name: Tim Back Phone: 0221630755 DOB: 13/06/1984 Address: 77 Turner Road, Whaka…"
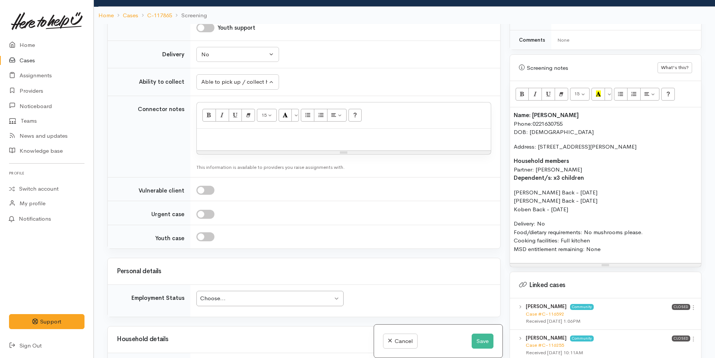
click at [218, 136] on p at bounding box center [344, 137] width 286 height 9
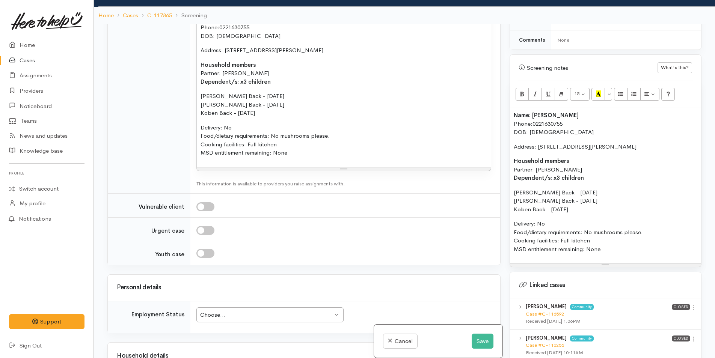
scroll to position [939, 0]
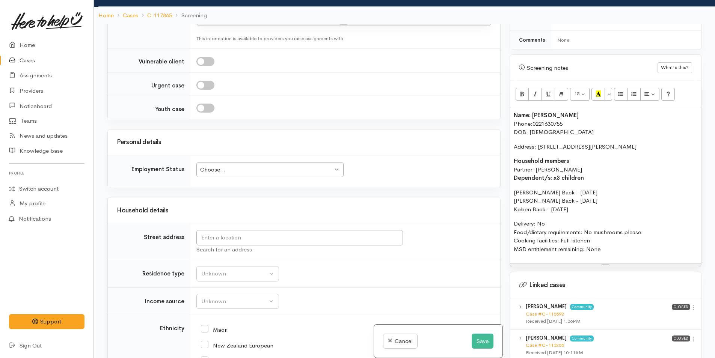
click at [225, 175] on div "Choose... Choose..." at bounding box center [269, 169] width 147 height 15
click at [225, 174] on div "Choose..." at bounding box center [266, 170] width 133 height 9
click at [225, 176] on div "Choose... Choose..." at bounding box center [269, 169] width 147 height 15
click at [217, 240] on input "text" at bounding box center [299, 237] width 207 height 15
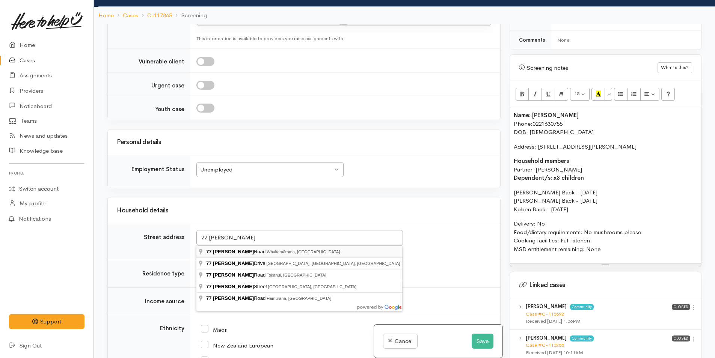
type input "77 Turner Road, Whakamārama, New Zealand"
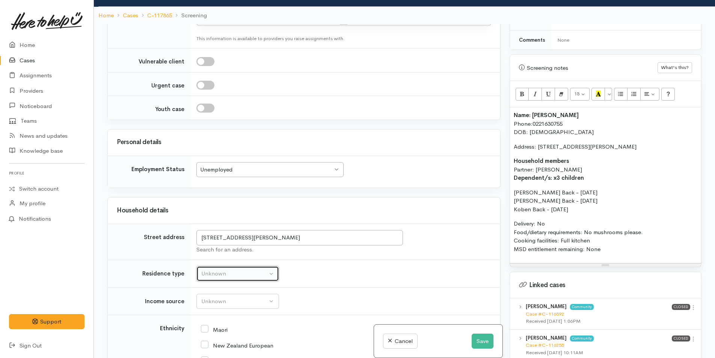
click at [206, 272] on div "Unknown" at bounding box center [234, 274] width 66 height 9
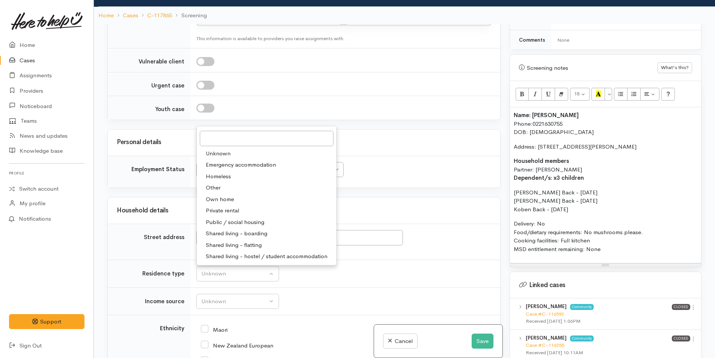
click at [219, 207] on span "Private rental" at bounding box center [222, 211] width 33 height 9
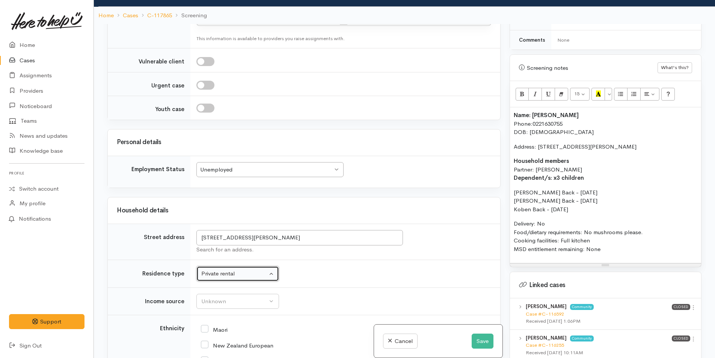
click at [214, 172] on div "Unemployed" at bounding box center [266, 170] width 133 height 9
click at [216, 274] on div "Private rental" at bounding box center [234, 274] width 66 height 9
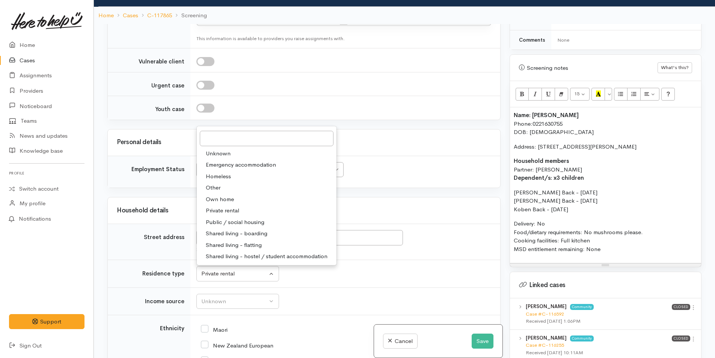
click at [220, 199] on span "Own home" at bounding box center [220, 199] width 28 height 9
select select "1"
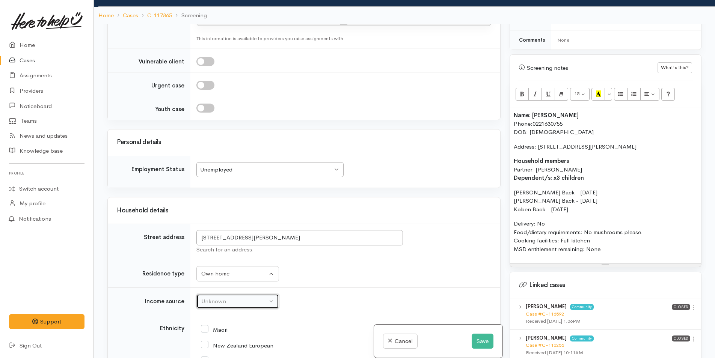
click at [214, 301] on div "Unknown" at bounding box center [234, 301] width 66 height 9
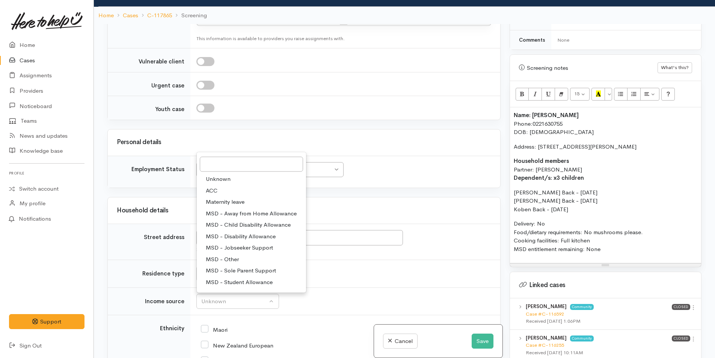
click at [230, 246] on span "MSD - Jobseeker Support" at bounding box center [239, 248] width 67 height 9
select select "4"
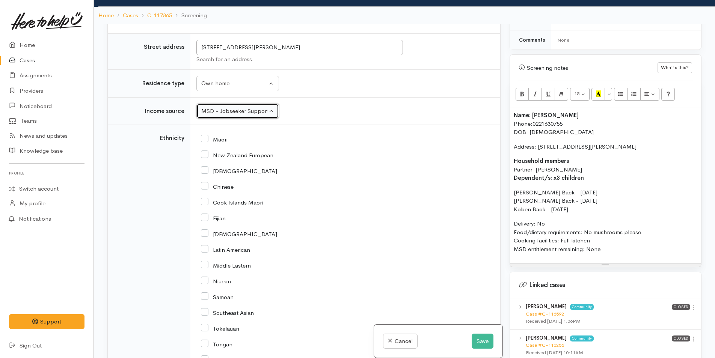
scroll to position [1202, 0]
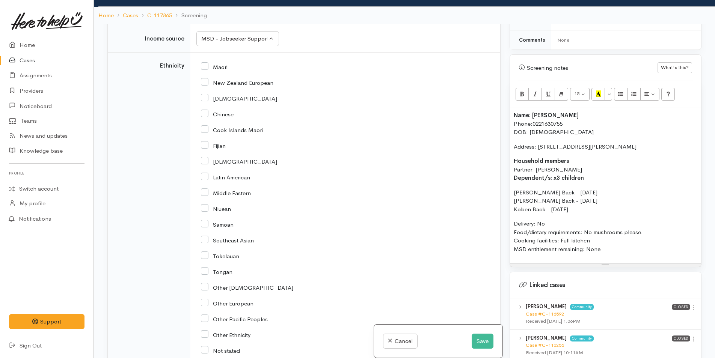
click at [205, 84] on input "New Zealand European" at bounding box center [237, 82] width 72 height 7
checkbox input "true"
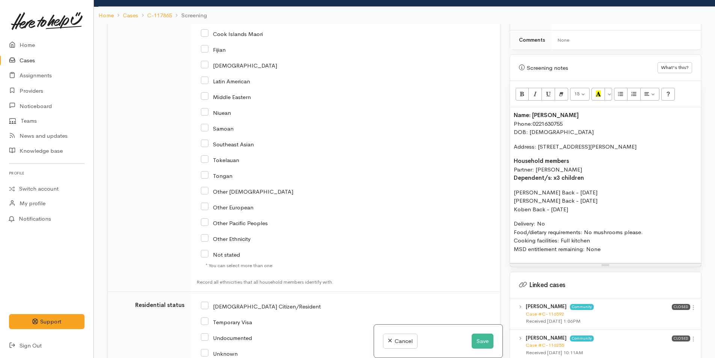
scroll to position [1427, 0]
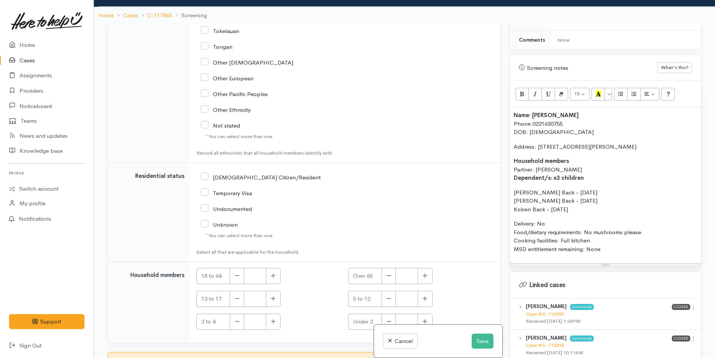
drag, startPoint x: 205, startPoint y: 175, endPoint x: 232, endPoint y: 203, distance: 39.3
click at [205, 176] on input "[DEMOGRAPHIC_DATA] Citizen/Resident" at bounding box center [261, 176] width 120 height 7
checkbox input "true"
click at [273, 267] on td "18 to 64 Over 65 13 to 17 5 to 12 2 to 4 Under 2" at bounding box center [345, 302] width 310 height 81
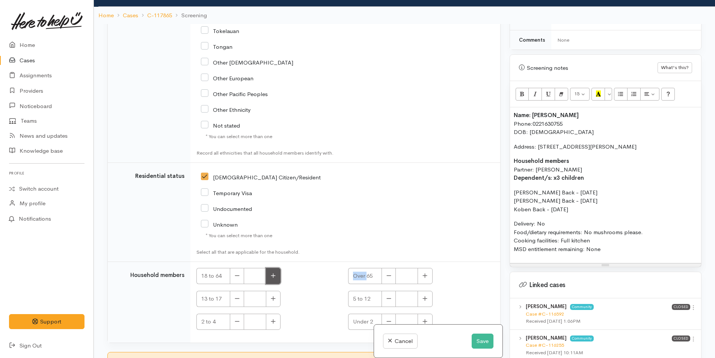
drag, startPoint x: 273, startPoint y: 267, endPoint x: 273, endPoint y: 273, distance: 5.6
click at [273, 273] on button "button" at bounding box center [273, 276] width 15 height 16
type input "2"
click at [424, 302] on icon "button" at bounding box center [424, 299] width 5 height 6
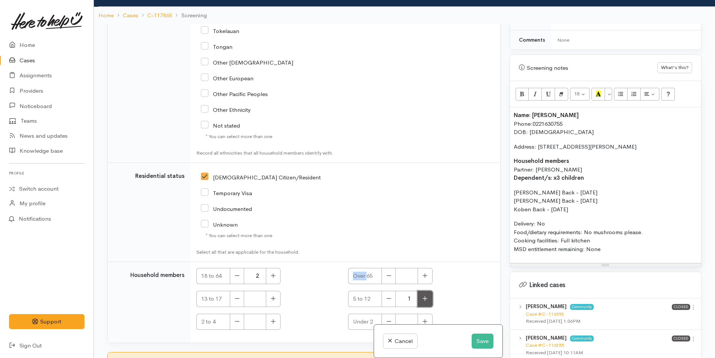
click at [424, 302] on icon "button" at bounding box center [424, 299] width 5 height 6
type input "3"
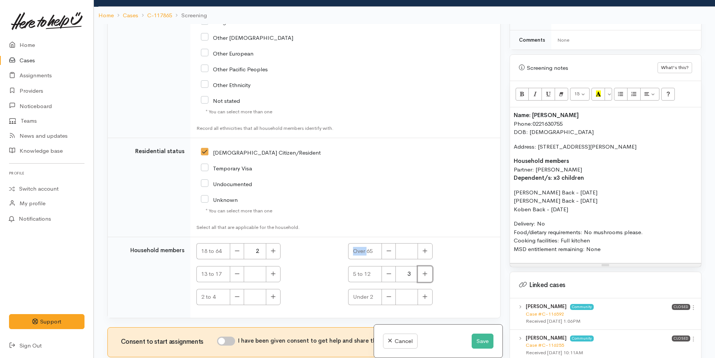
scroll to position [1473, 0]
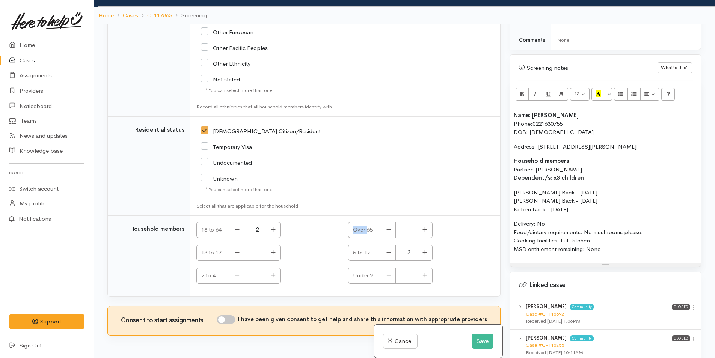
click at [234, 320] on input "I have been given consent to get help and share this information with appropria…" at bounding box center [226, 319] width 18 height 9
checkbox input "true"
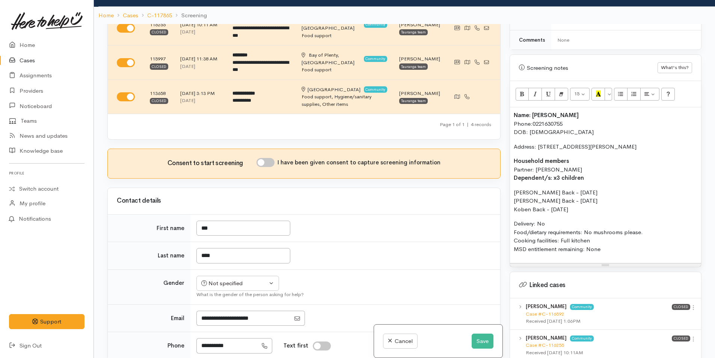
scroll to position [0, 0]
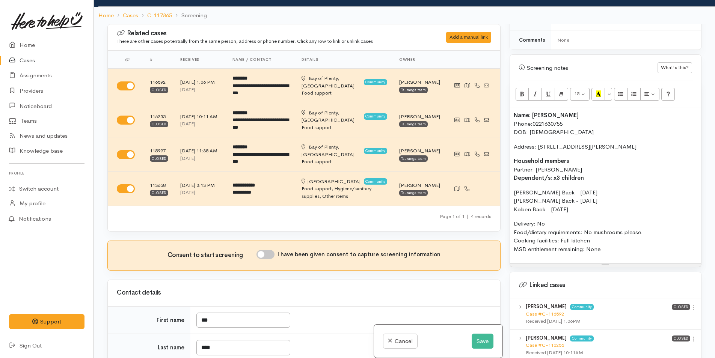
click at [265, 255] on input "I have been given consent to capture screening information" at bounding box center [265, 254] width 18 height 9
checkbox input "true"
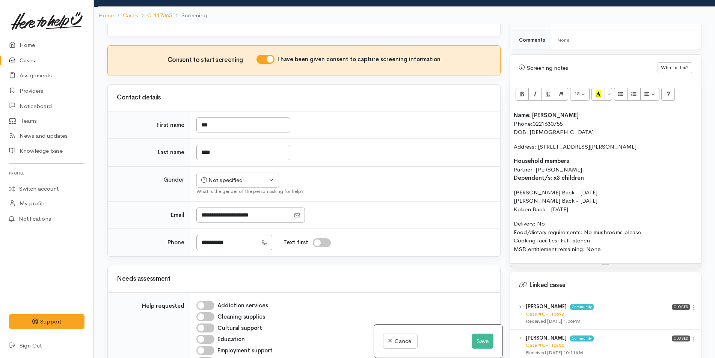
scroll to position [300, 0]
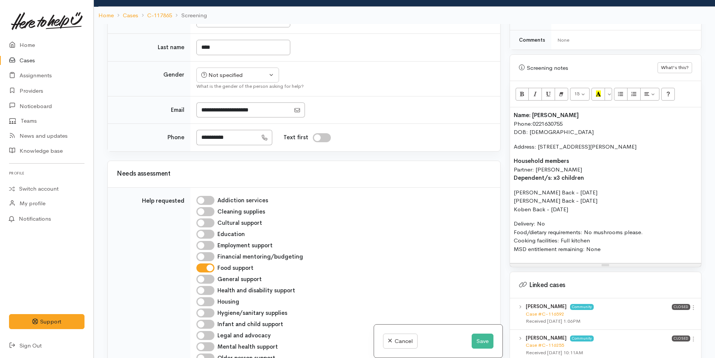
click at [514, 112] on b "Name: Tim Back" at bounding box center [546, 115] width 65 height 7
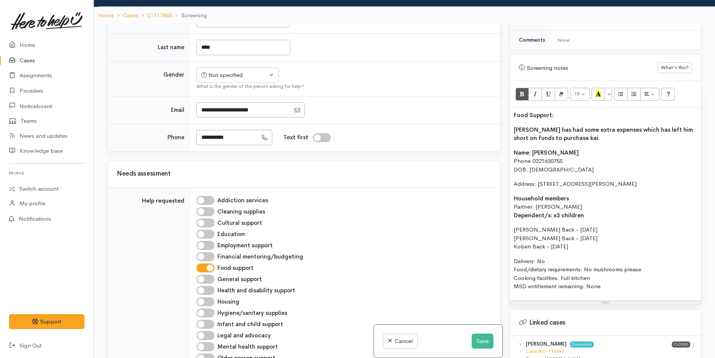
drag, startPoint x: 556, startPoint y: 105, endPoint x: 505, endPoint y: 104, distance: 51.4
click at [505, 104] on div "Warnings Add No warnings have been raised against this case Add Warning Title ●…" at bounding box center [605, 203] width 201 height 358
click at [600, 90] on icon "Recent Color" at bounding box center [598, 93] width 5 height 6
click at [572, 126] on b "Tim has had some extra expenses which has left him short on funds to purchase k…" at bounding box center [603, 134] width 179 height 16
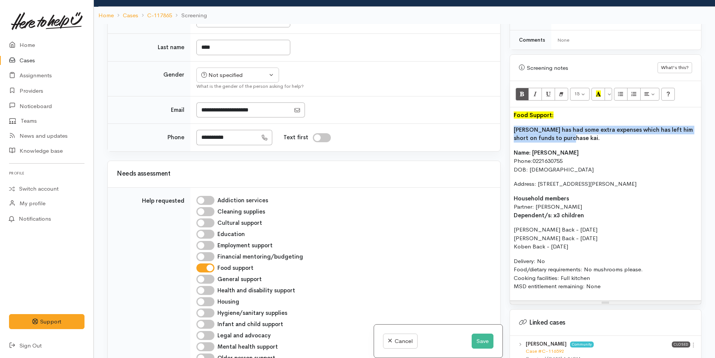
drag, startPoint x: 542, startPoint y: 130, endPoint x: 517, endPoint y: 92, distance: 45.2
click at [506, 115] on div "Warnings Add No warnings have been raised against this case Add Warning Title ●…" at bounding box center [605, 203] width 201 height 358
click at [520, 90] on icon "Bold (CTRL+B)" at bounding box center [522, 93] width 5 height 6
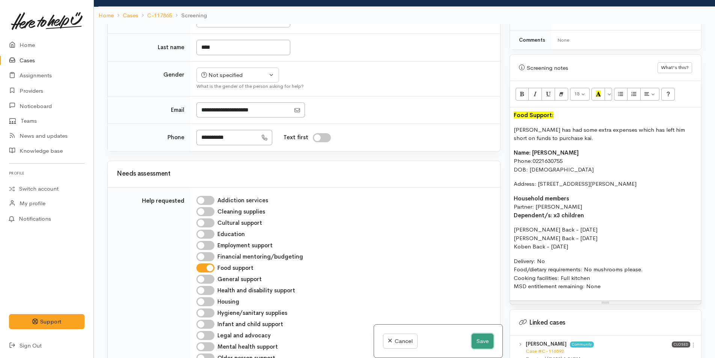
click at [488, 335] on button "Save" at bounding box center [483, 341] width 22 height 15
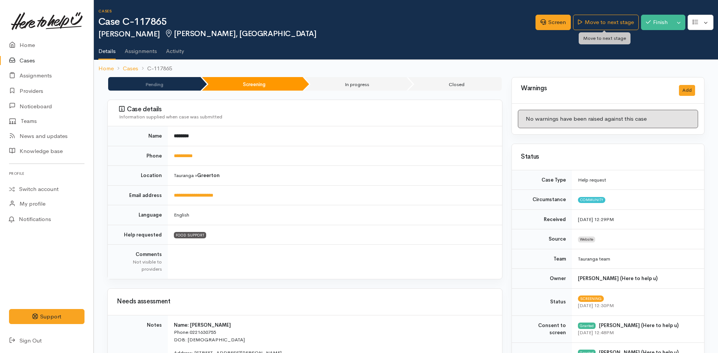
click at [580, 19] on link "Move to next stage" at bounding box center [605, 22] width 65 height 15
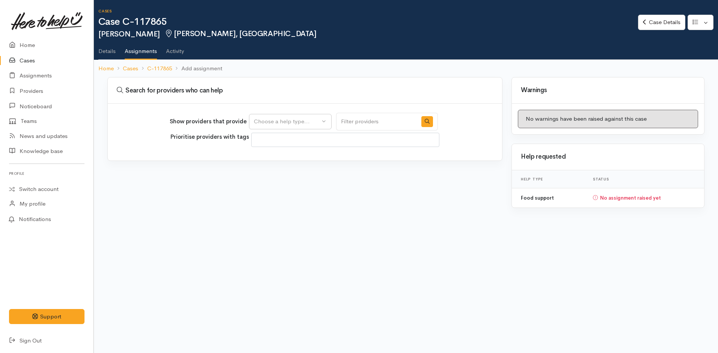
select select
click at [279, 125] on div "Choose a help type..." at bounding box center [287, 121] width 66 height 9
click at [271, 160] on span "Food support" at bounding box center [275, 157] width 35 height 9
select select "3"
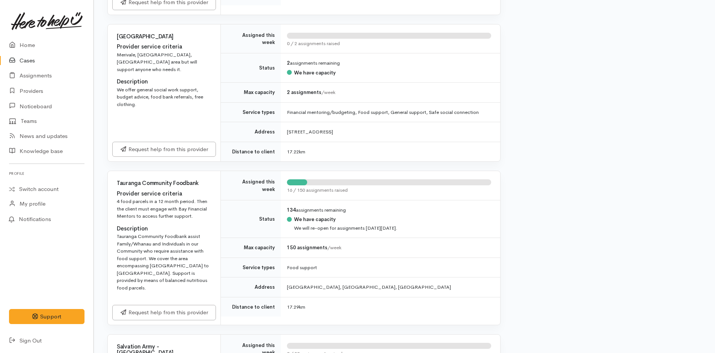
scroll to position [676, 0]
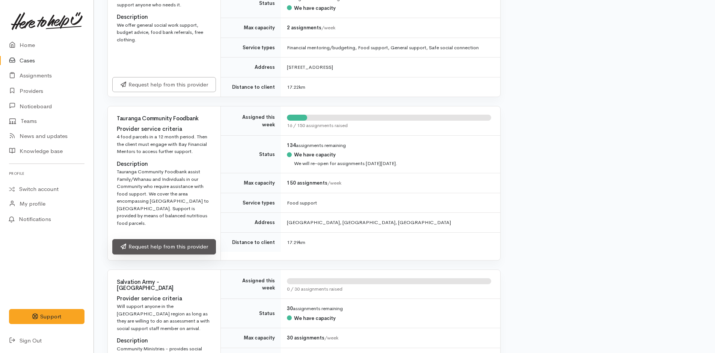
click at [152, 239] on link "Request help from this provider" at bounding box center [164, 246] width 104 height 15
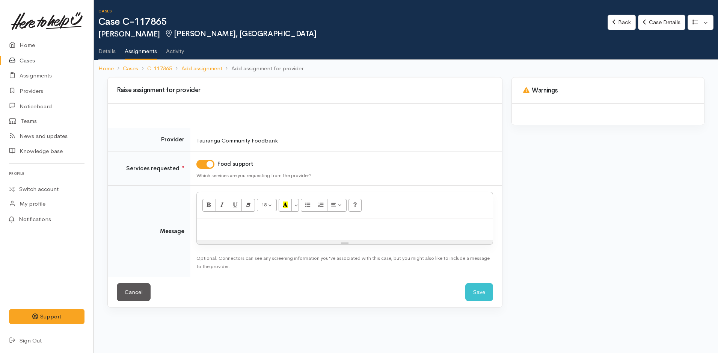
click at [209, 231] on div at bounding box center [345, 229] width 296 height 22
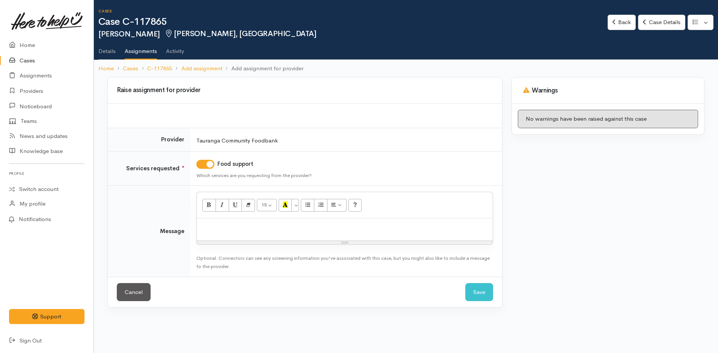
paste div
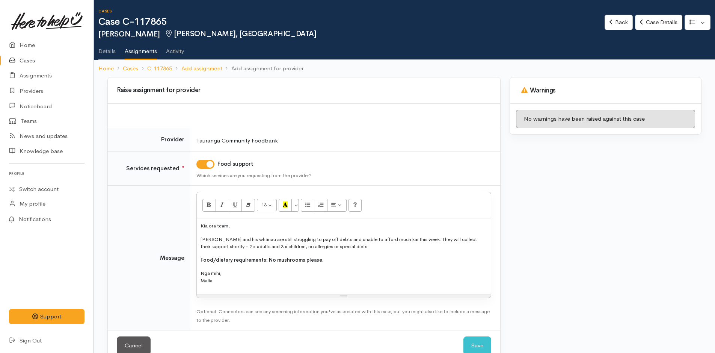
drag, startPoint x: 213, startPoint y: 278, endPoint x: 187, endPoint y: 211, distance: 72.2
click at [187, 211] on tr "Message <p style="font-size: 13px;">Kia ora team,</p><p style="font-size: 13px;…" at bounding box center [304, 257] width 392 height 145
click at [294, 203] on button "More Color" at bounding box center [295, 205] width 8 height 13
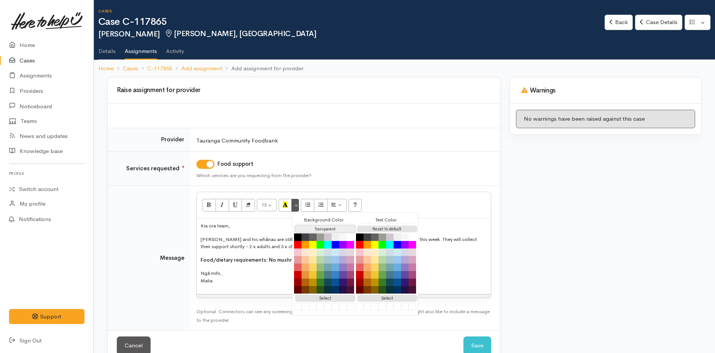
click at [309, 227] on button "Transparent" at bounding box center [325, 228] width 60 height 7
click at [375, 229] on button "Reset to default" at bounding box center [387, 228] width 60 height 7
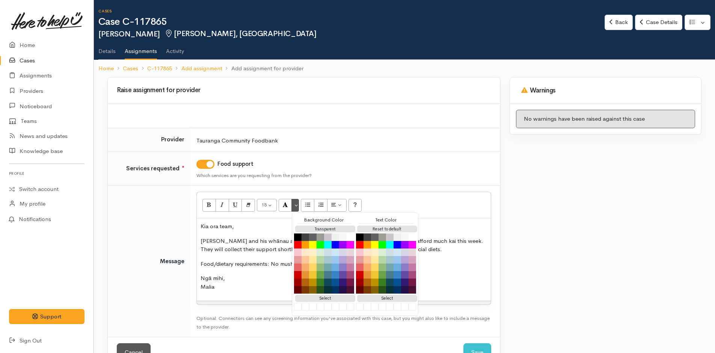
click at [237, 265] on p "Food/dietary requirements: No mushrooms please." at bounding box center [344, 263] width 286 height 9
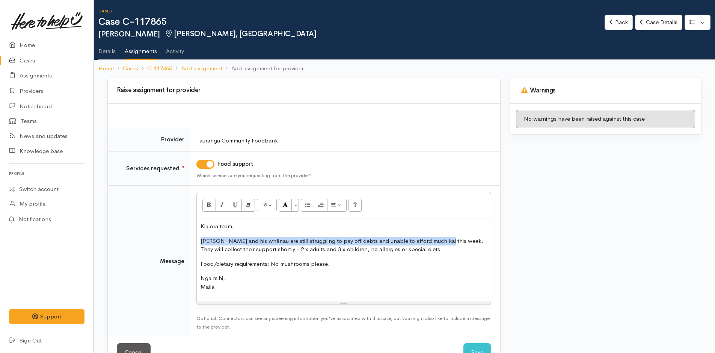
drag, startPoint x: 440, startPoint y: 239, endPoint x: 163, endPoint y: 241, distance: 277.1
click at [163, 241] on tr "Message <p style="">Kia ora team,</p><p style="">[PERSON_NAME] and his whānau a…" at bounding box center [304, 260] width 392 height 151
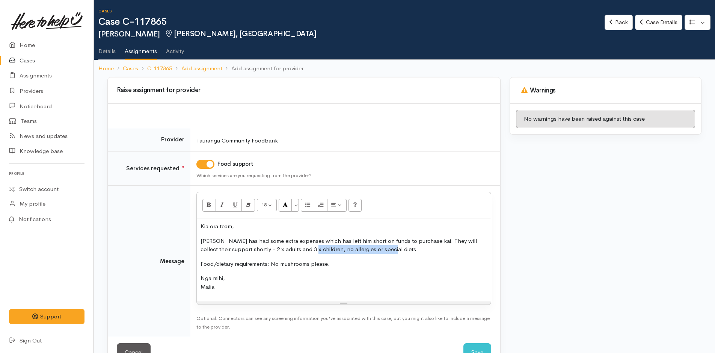
drag, startPoint x: 389, startPoint y: 250, endPoint x: 311, endPoint y: 250, distance: 78.1
click at [311, 250] on p "[PERSON_NAME] has had some extra expenses which has left him short on funds to …" at bounding box center [344, 245] width 286 height 17
drag, startPoint x: 214, startPoint y: 291, endPoint x: 172, endPoint y: 290, distance: 42.8
click at [172, 290] on tr "Message <p style="">Kia ora team,</p><p style="">[PERSON_NAME] has had some ext…" at bounding box center [304, 260] width 392 height 151
click at [472, 345] on button "Save" at bounding box center [477, 352] width 28 height 18
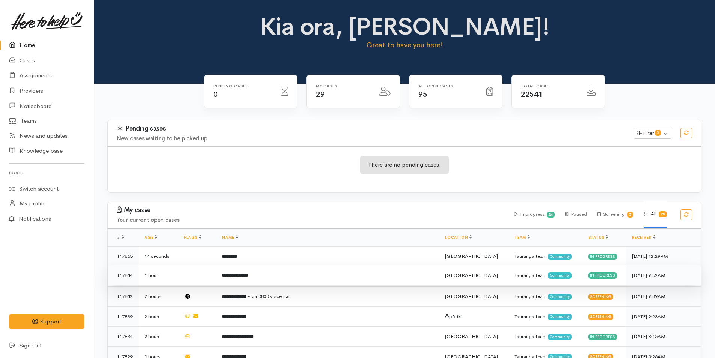
drag, startPoint x: 252, startPoint y: 257, endPoint x: 323, endPoint y: 267, distance: 71.7
click at [237, 257] on b "********" at bounding box center [229, 256] width 15 height 5
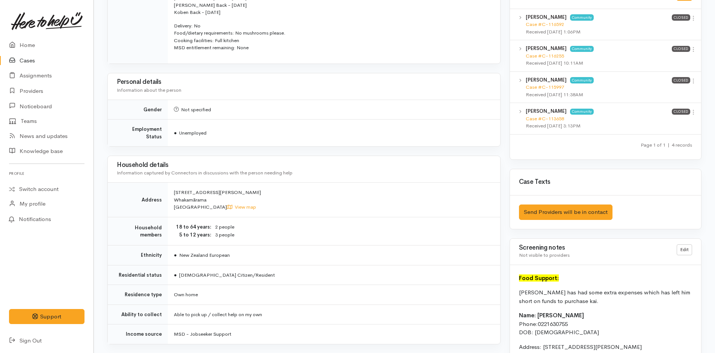
scroll to position [488, 0]
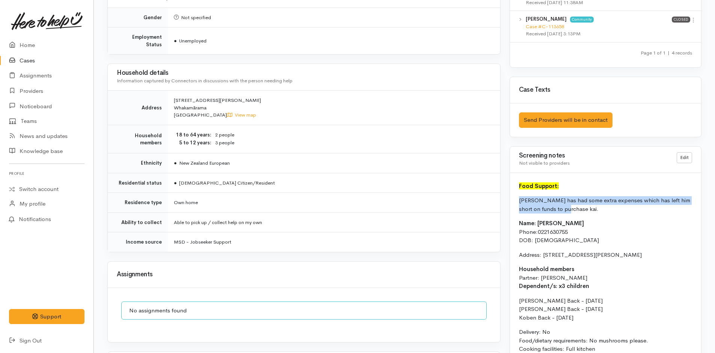
drag, startPoint x: 549, startPoint y: 208, endPoint x: 510, endPoint y: 203, distance: 39.0
click at [510, 203] on div "Food Support: [PERSON_NAME] has had some extra expenses which has left him shor…" at bounding box center [605, 275] width 191 height 204
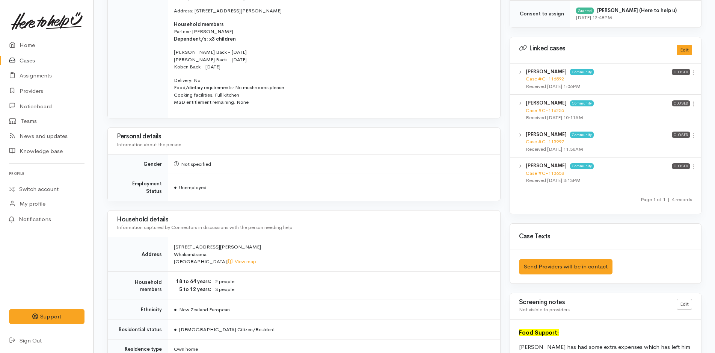
scroll to position [120, 0]
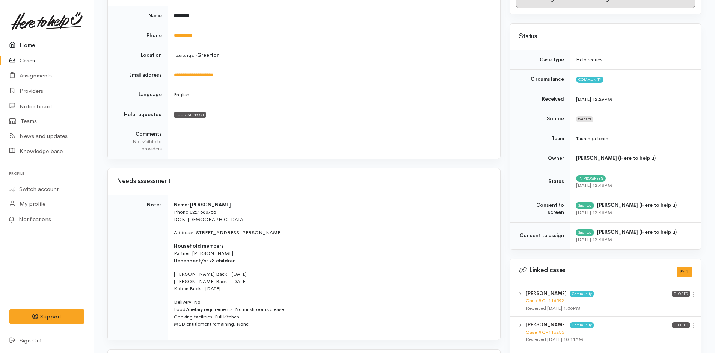
click at [26, 45] on link "Home" at bounding box center [46, 45] width 93 height 15
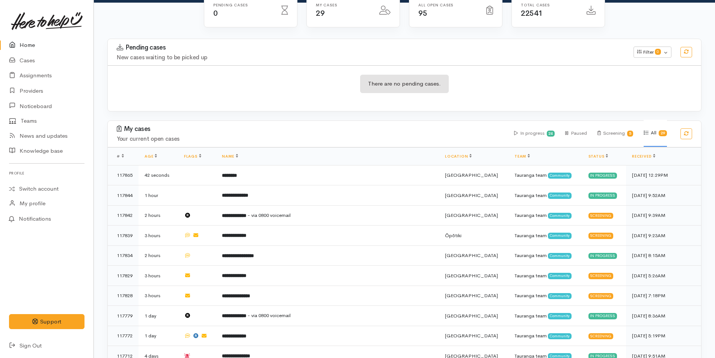
scroll to position [75, 0]
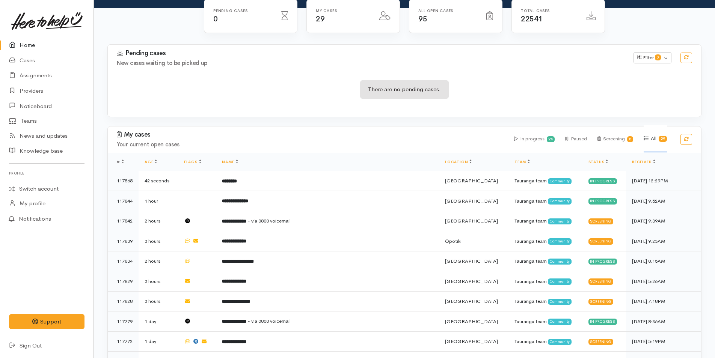
click at [34, 44] on link "Home" at bounding box center [46, 45] width 93 height 15
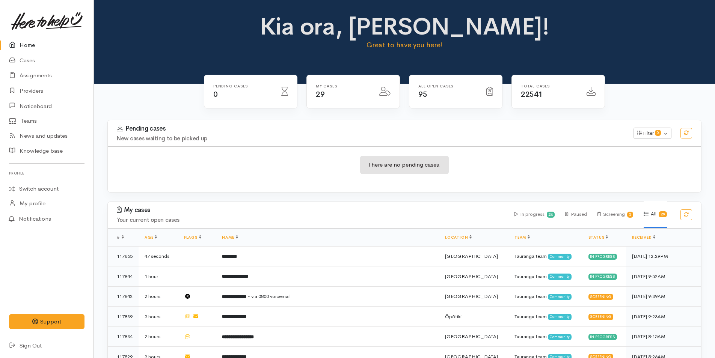
click at [27, 42] on link "Home" at bounding box center [46, 45] width 93 height 15
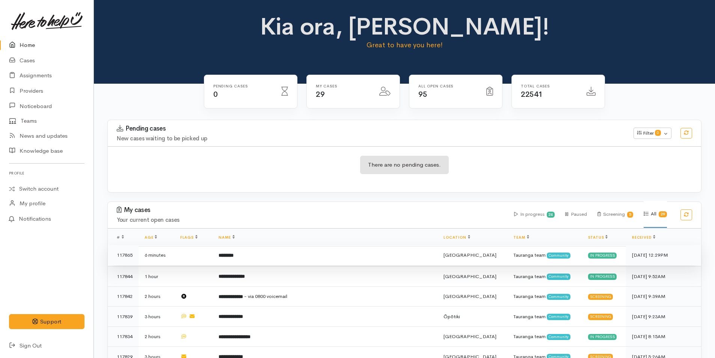
click at [312, 249] on td "********" at bounding box center [325, 255] width 225 height 20
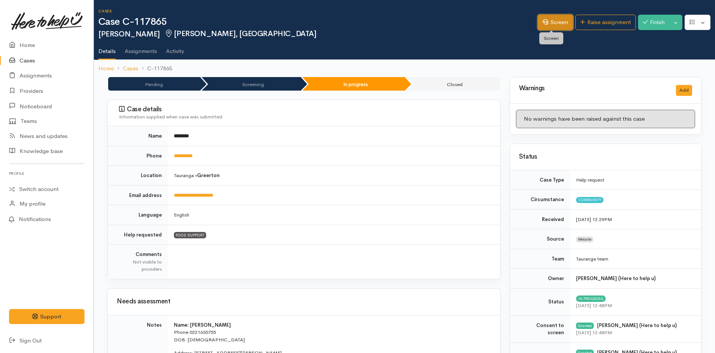
click at [549, 24] on link "Screen" at bounding box center [555, 22] width 35 height 15
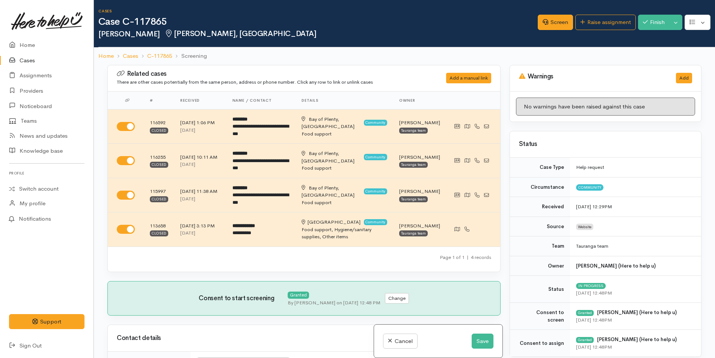
scroll to position [263, 0]
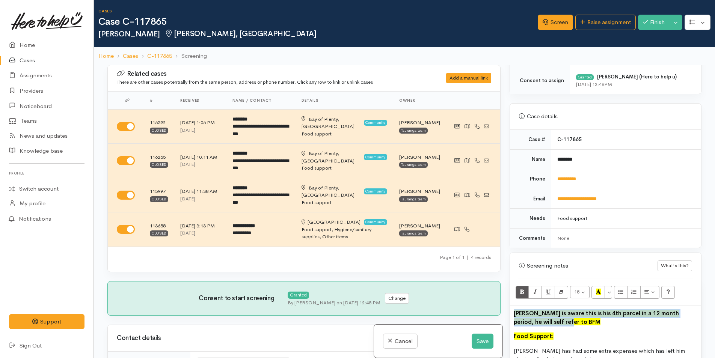
drag, startPoint x: 526, startPoint y: 321, endPoint x: 519, endPoint y: 297, distance: 25.2
click at [501, 313] on div "Related cases There are other cases potentially from the same person, address o…" at bounding box center [404, 244] width 603 height 358
click at [520, 295] on icon "Bold (CTRL+B)" at bounding box center [522, 292] width 5 height 6
click at [600, 290] on icon "Recent Color" at bounding box center [598, 292] width 5 height 6
click at [566, 325] on p "[PERSON_NAME] is aware this is his 4th parcel in a 12 month period, he will sel…" at bounding box center [606, 317] width 184 height 17
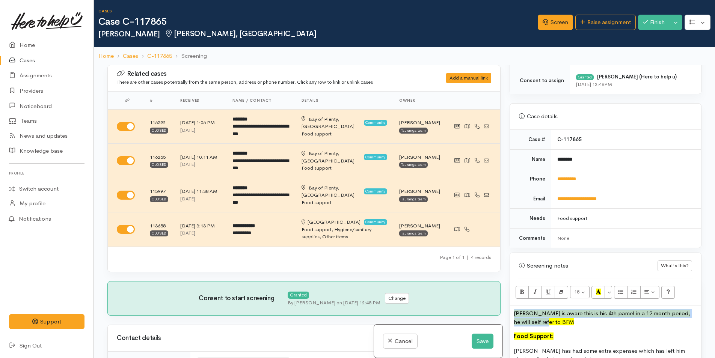
drag, startPoint x: 544, startPoint y: 325, endPoint x: 506, endPoint y: 310, distance: 41.1
click at [506, 310] on div "Warnings Add No warnings have been raised against this case Add Warning Title ●…" at bounding box center [605, 244] width 201 height 358
click at [611, 292] on button "More Color" at bounding box center [609, 292] width 8 height 13
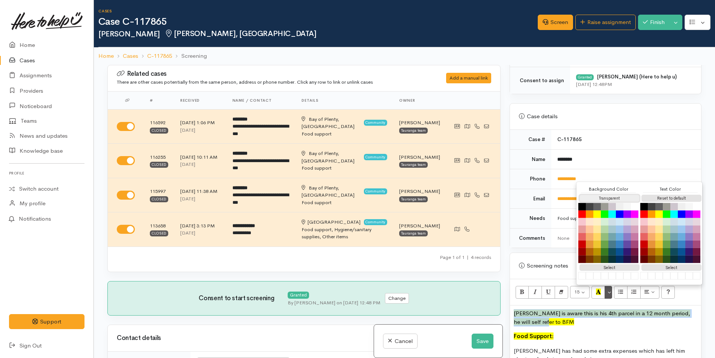
click at [601, 198] on button "Transparent" at bounding box center [609, 198] width 60 height 7
click at [535, 319] on p "[PERSON_NAME] is aware this is his 4th parcel in a 12 month period, he will sel…" at bounding box center [606, 317] width 184 height 17
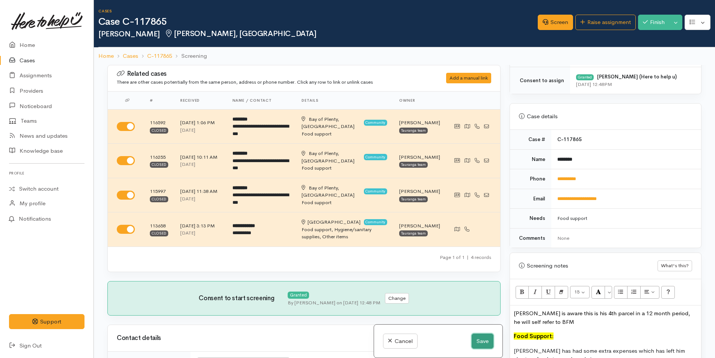
click at [481, 341] on button "Save" at bounding box center [483, 341] width 22 height 15
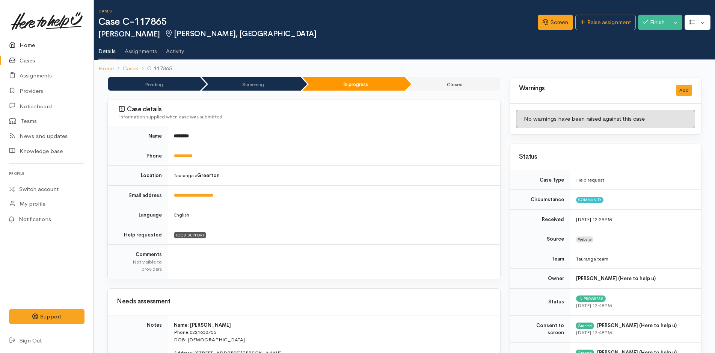
click at [30, 44] on link "Home" at bounding box center [46, 45] width 93 height 15
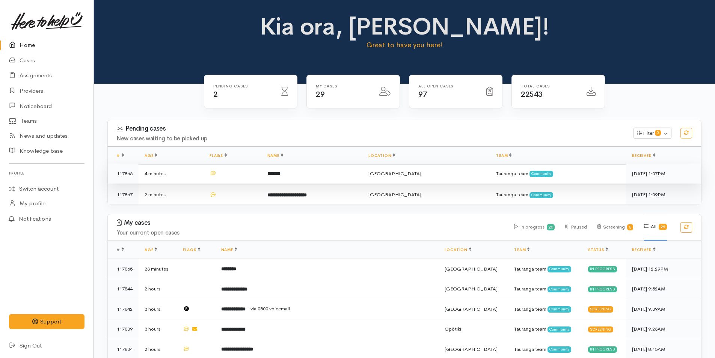
click at [329, 177] on td "*******" at bounding box center [311, 174] width 101 height 20
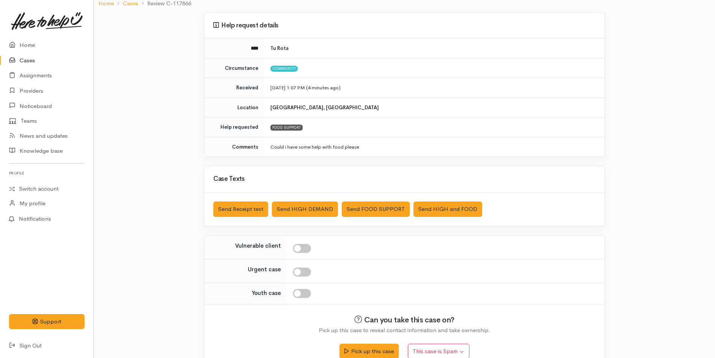
scroll to position [68, 0]
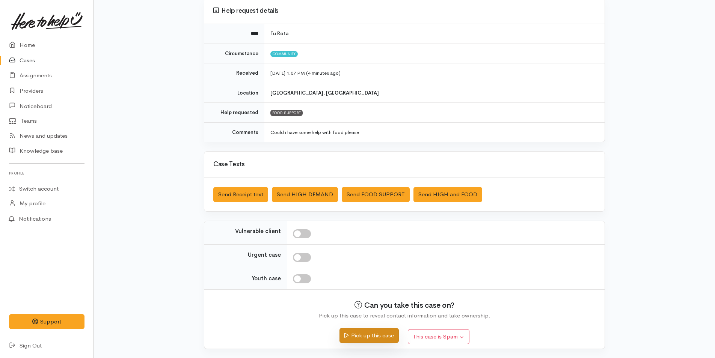
click at [360, 335] on button "Pick up this case" at bounding box center [368, 335] width 59 height 15
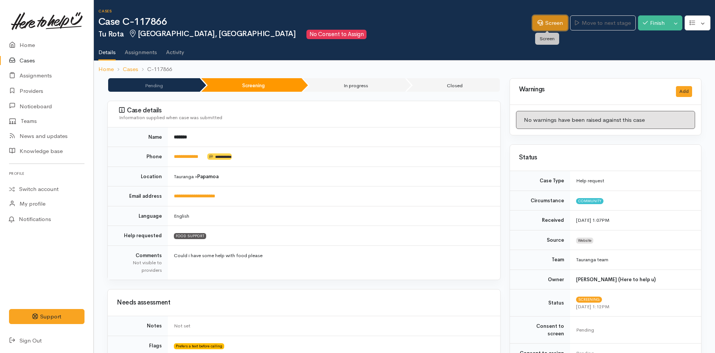
click at [553, 26] on link "Screen" at bounding box center [549, 22] width 35 height 15
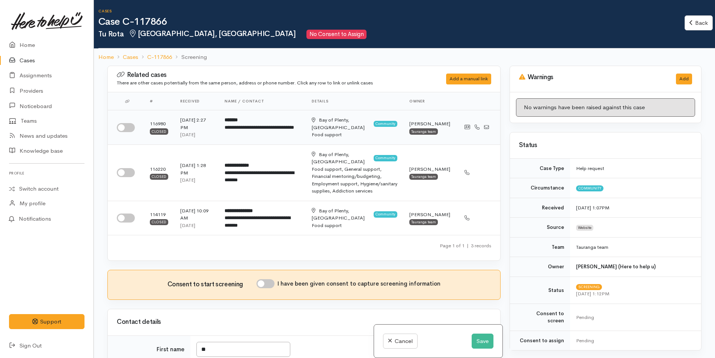
click at [125, 127] on input "checkbox" at bounding box center [126, 127] width 18 height 9
checkbox input "true"
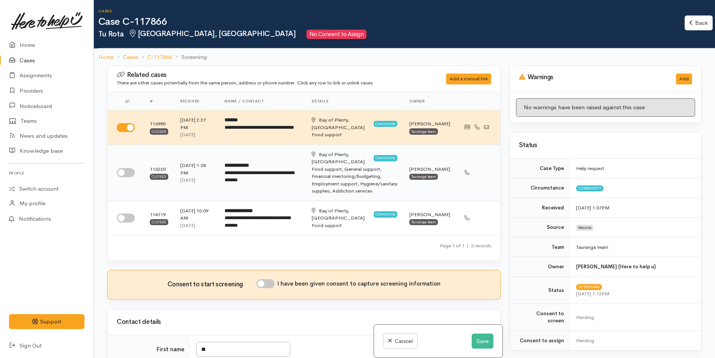
click at [128, 170] on input "checkbox" at bounding box center [126, 172] width 18 height 9
checkbox input "true"
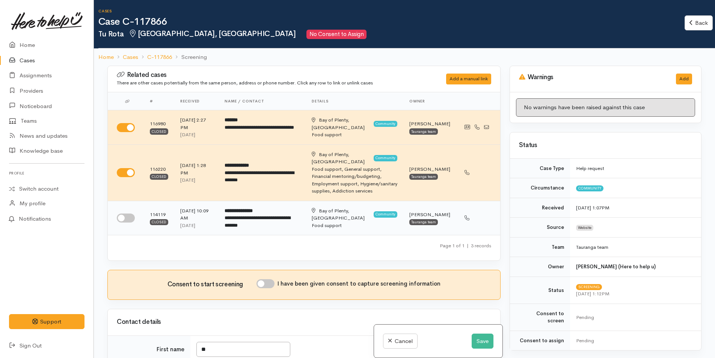
click at [125, 215] on input "checkbox" at bounding box center [126, 218] width 18 height 9
checkbox input "true"
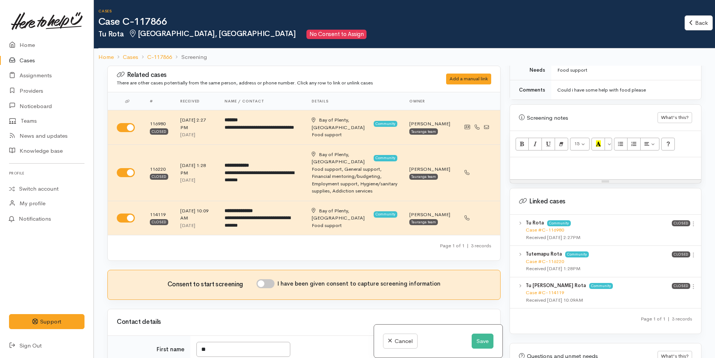
scroll to position [456, 0]
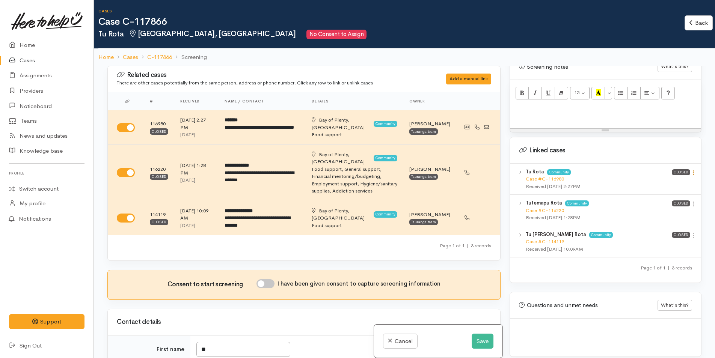
click at [691, 170] on icon at bounding box center [693, 173] width 6 height 6
click at [666, 182] on link "View case" at bounding box center [666, 188] width 59 height 12
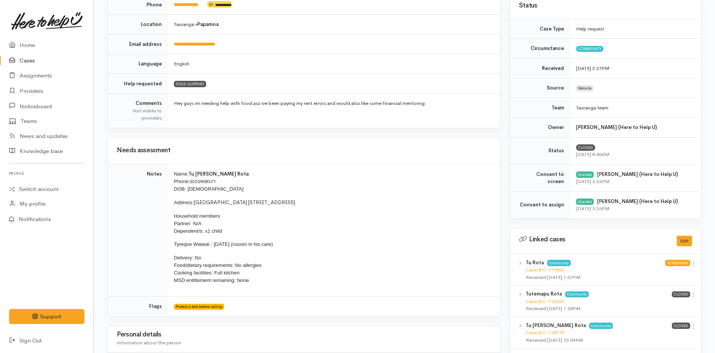
scroll to position [188, 0]
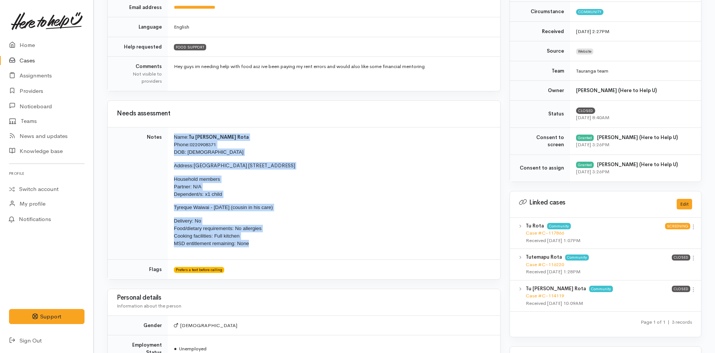
drag, startPoint x: 271, startPoint y: 249, endPoint x: 171, endPoint y: 132, distance: 154.0
click at [171, 132] on td "Name: Tu [PERSON_NAME] Rota Phone: [PHONE_NUMBER] DOB: [DEMOGRAPHIC_DATA] Addre…" at bounding box center [334, 193] width 332 height 133
copy td "Name: Tu [PERSON_NAME] Rota Phone: [PHONE_NUMBER] DOB: [DEMOGRAPHIC_DATA] Addre…"
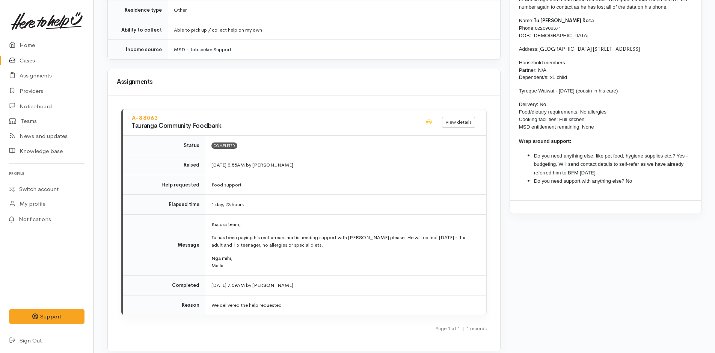
scroll to position [713, 0]
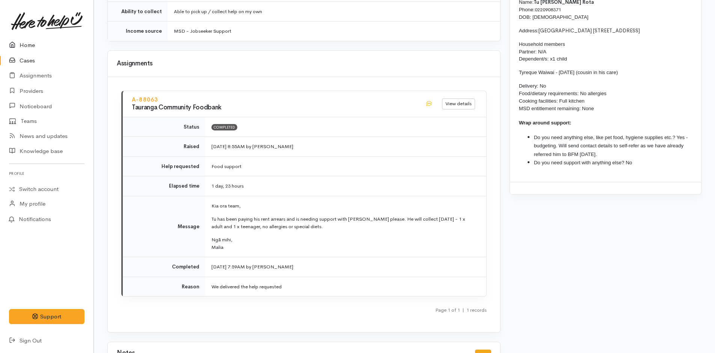
click at [28, 42] on link "Home" at bounding box center [46, 45] width 93 height 15
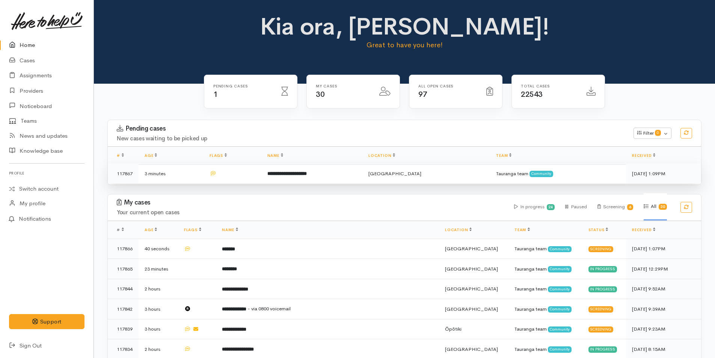
click at [279, 173] on b "**********" at bounding box center [286, 173] width 39 height 5
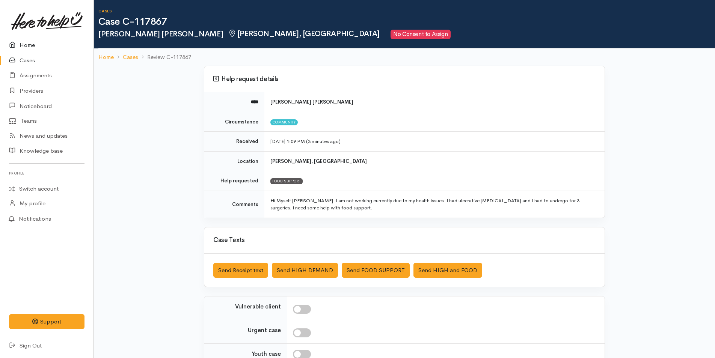
click at [32, 43] on link "Home" at bounding box center [46, 45] width 93 height 15
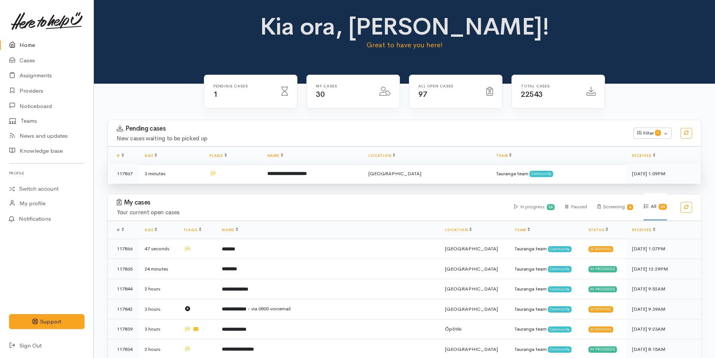
click at [308, 179] on td "**********" at bounding box center [311, 174] width 101 height 20
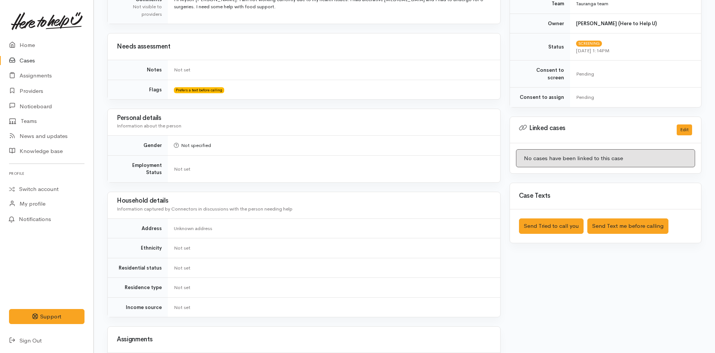
scroll to position [150, 0]
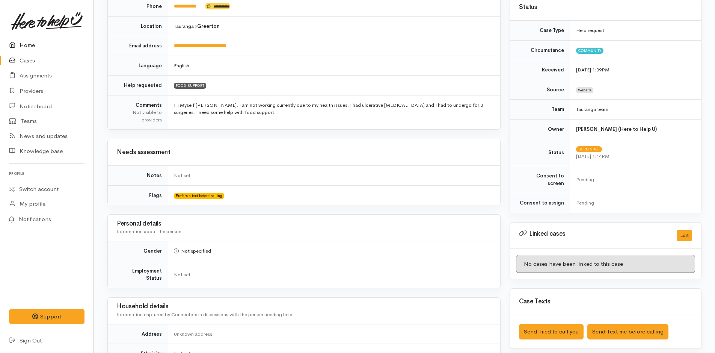
click at [26, 41] on link "Home" at bounding box center [46, 45] width 93 height 15
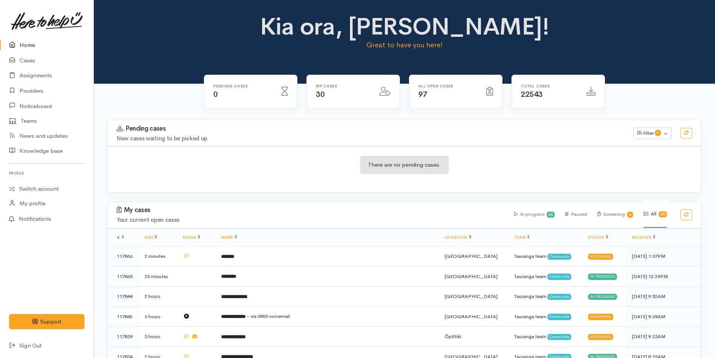
click at [18, 39] on link "Home" at bounding box center [46, 45] width 93 height 15
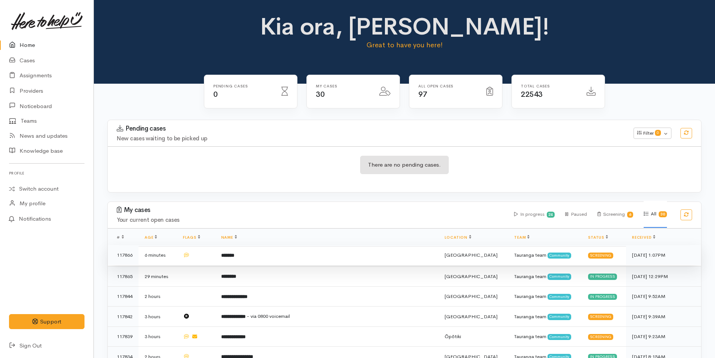
click at [256, 257] on td "*******" at bounding box center [326, 255] width 223 height 20
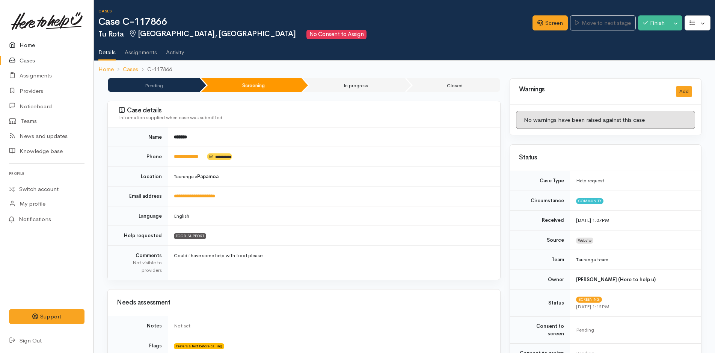
click at [29, 38] on link "Home" at bounding box center [46, 45] width 93 height 15
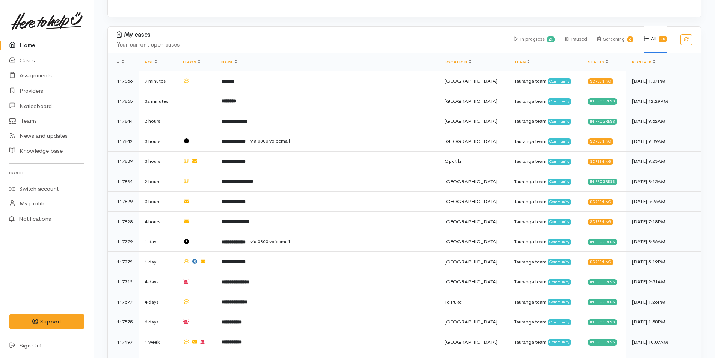
scroll to position [38, 0]
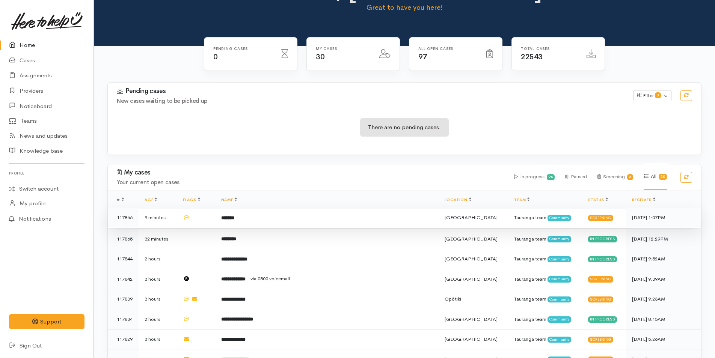
click at [312, 217] on td "*******" at bounding box center [326, 218] width 223 height 20
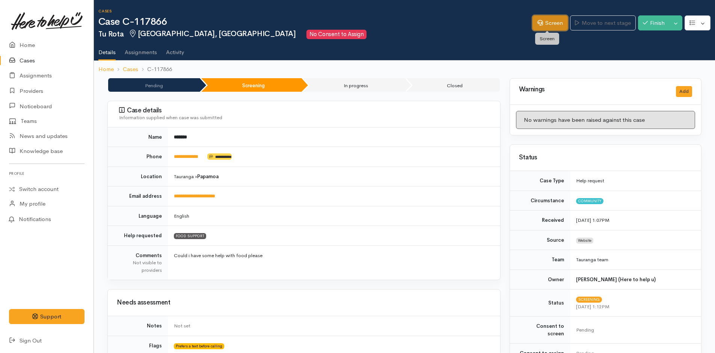
click at [541, 26] on link "Screen" at bounding box center [549, 22] width 35 height 15
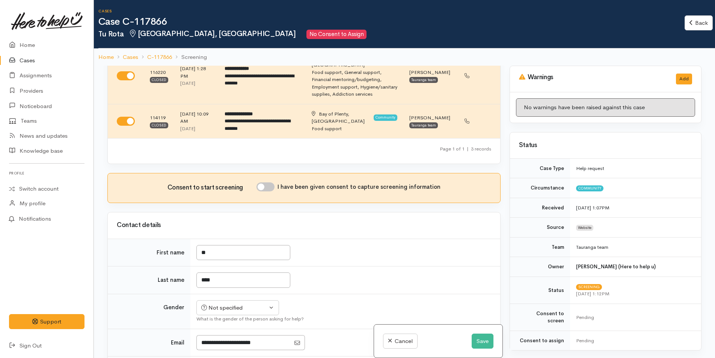
scroll to position [188, 0]
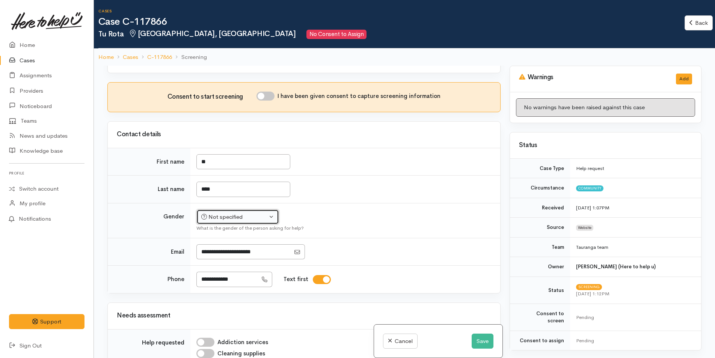
click at [220, 212] on button "Not specified" at bounding box center [237, 217] width 83 height 15
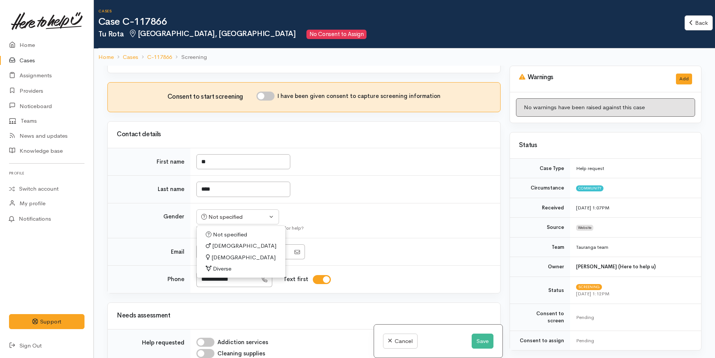
click at [208, 244] on icon at bounding box center [208, 246] width 5 height 6
select select "[DEMOGRAPHIC_DATA]"
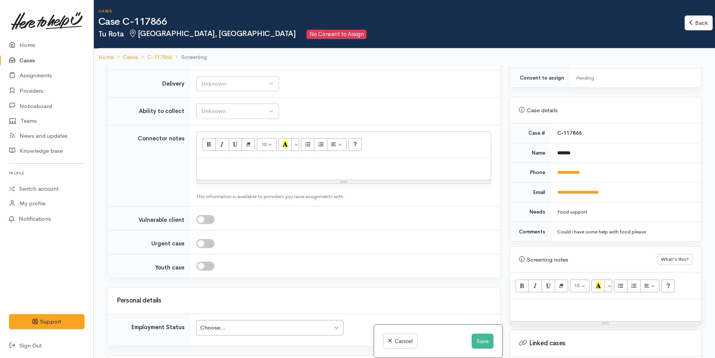
scroll to position [451, 0]
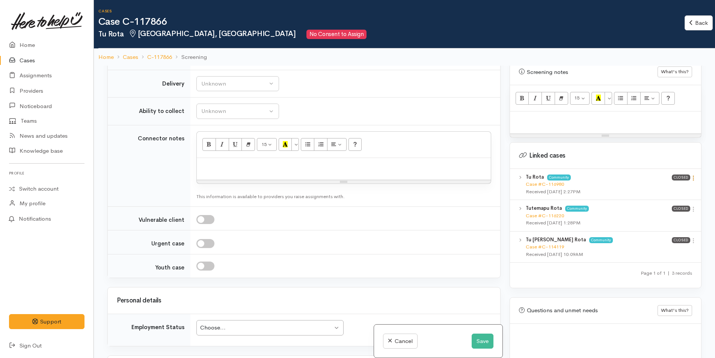
click at [691, 175] on icon at bounding box center [693, 178] width 6 height 6
click at [671, 187] on link "View case" at bounding box center [666, 193] width 59 height 12
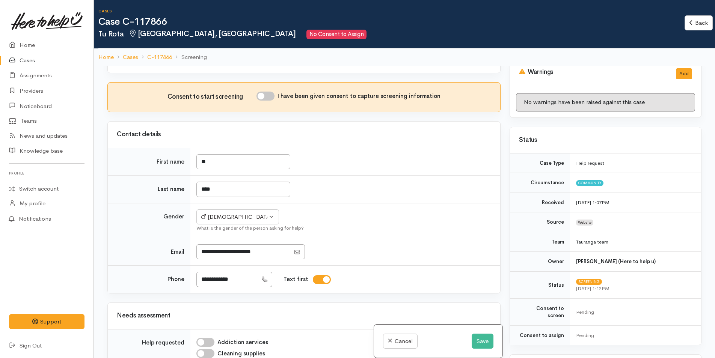
scroll to position [193, 0]
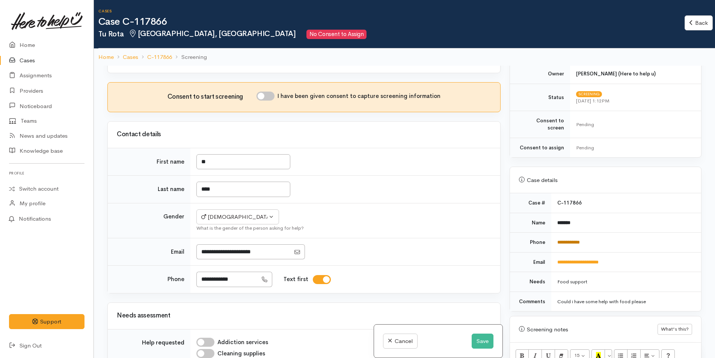
click at [576, 240] on link "**********" at bounding box center [568, 242] width 23 height 5
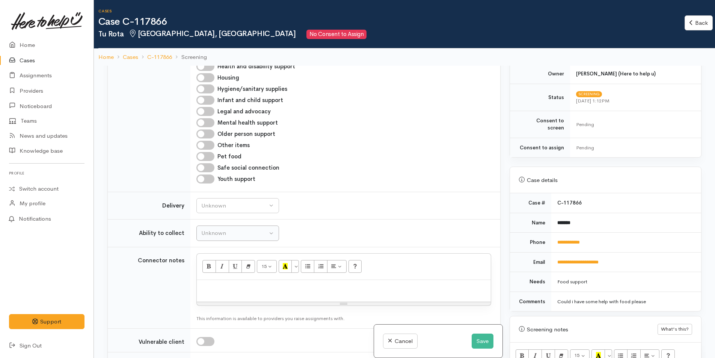
scroll to position [601, 0]
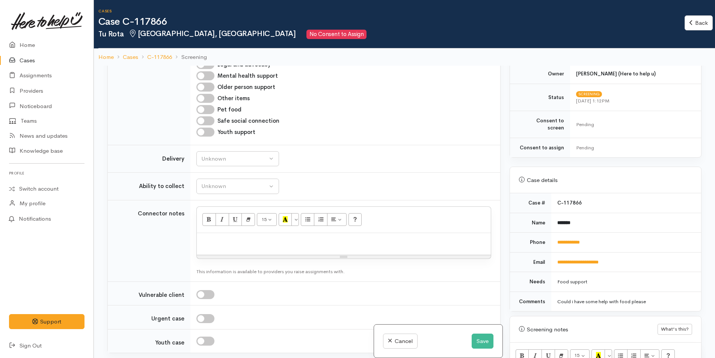
click at [215, 244] on p at bounding box center [344, 241] width 286 height 9
paste div
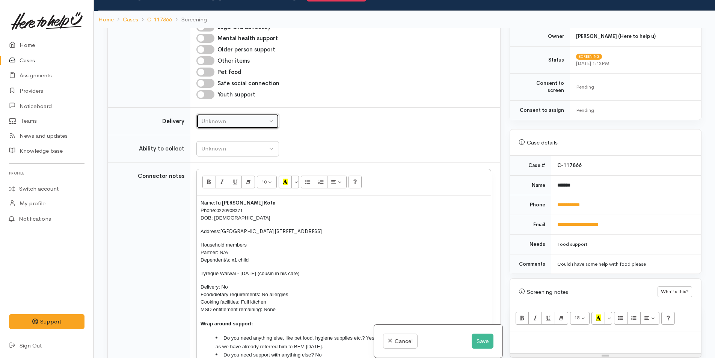
click at [216, 117] on div "Unknown" at bounding box center [234, 121] width 66 height 9
click at [215, 188] on link "No" at bounding box center [238, 192] width 82 height 12
select select "1"
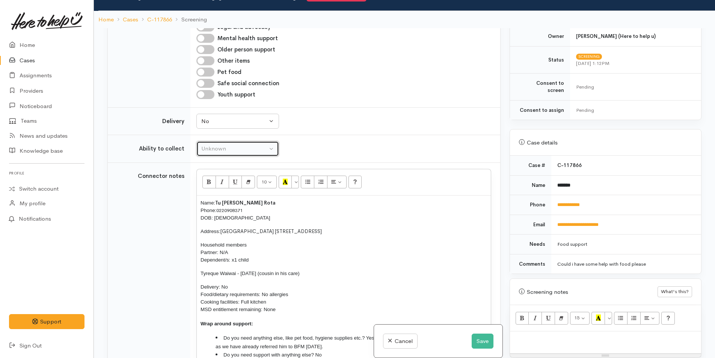
click at [215, 147] on div "Unknown" at bounding box center [234, 149] width 66 height 9
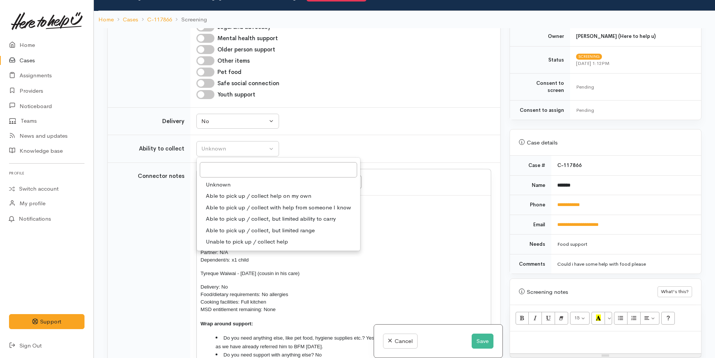
click at [224, 196] on span "Able to pick up / collect help on my own" at bounding box center [259, 196] width 106 height 9
select select "2"
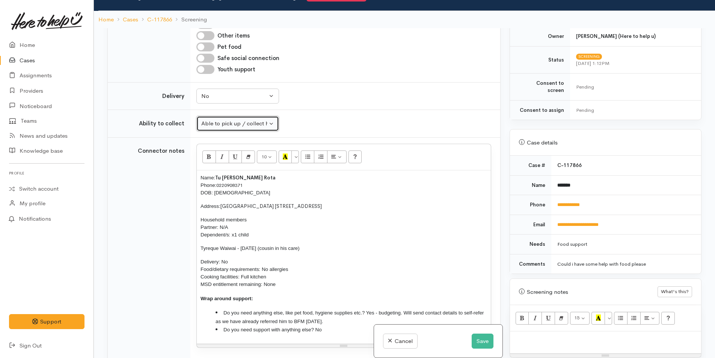
scroll to position [676, 0]
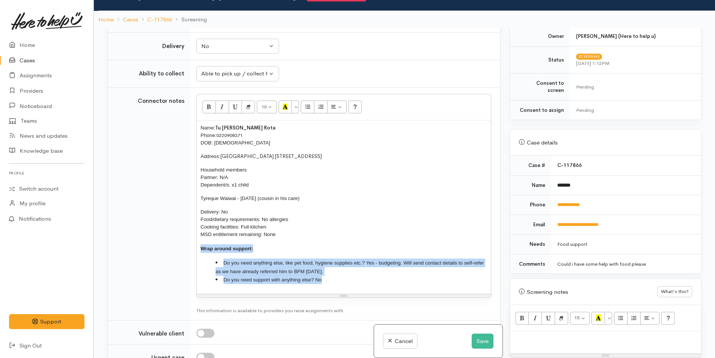
drag, startPoint x: 329, startPoint y: 283, endPoint x: 190, endPoint y: 241, distance: 145.4
click at [190, 241] on tr "Connector notes 10 8 9 10 11 12 14 18 24 36 Background Color Transparent Select…" at bounding box center [304, 203] width 392 height 233
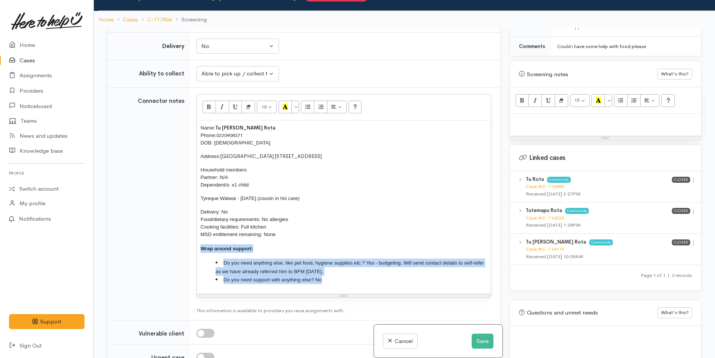
scroll to position [456, 0]
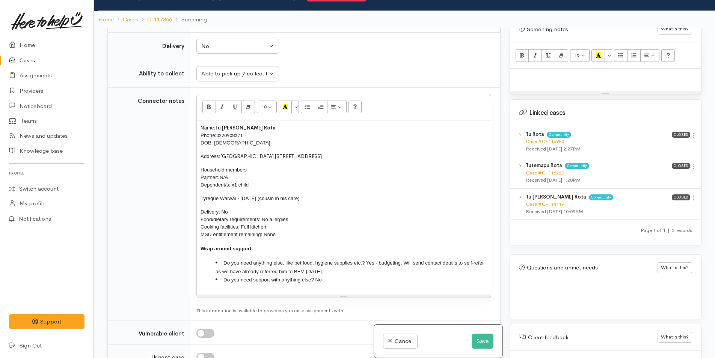
click at [522, 72] on p at bounding box center [606, 76] width 184 height 9
paste div
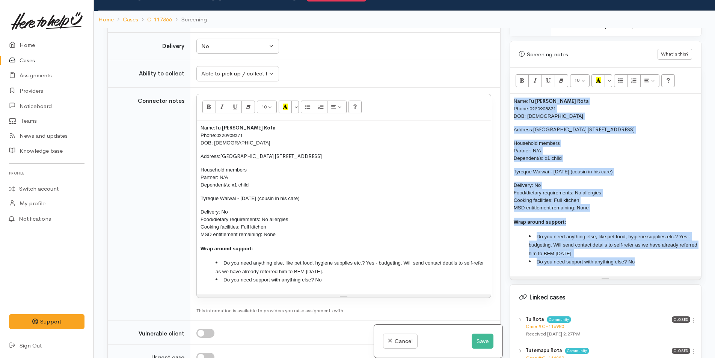
drag, startPoint x: 507, startPoint y: 157, endPoint x: 490, endPoint y: 45, distance: 112.8
click at [454, 32] on div "Related cases There are other cases potentially from the same person, address o…" at bounding box center [404, 207] width 603 height 358
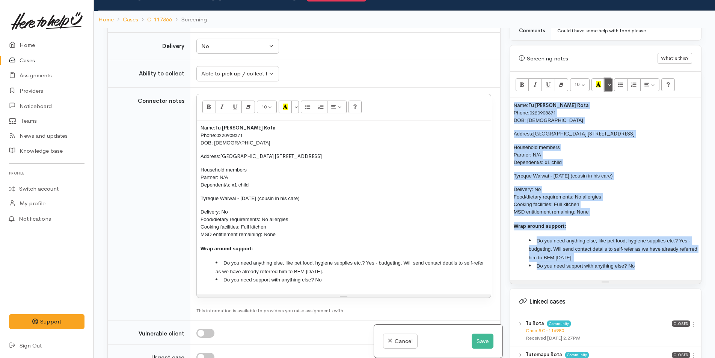
click at [608, 78] on button "More Color" at bounding box center [609, 84] width 8 height 13
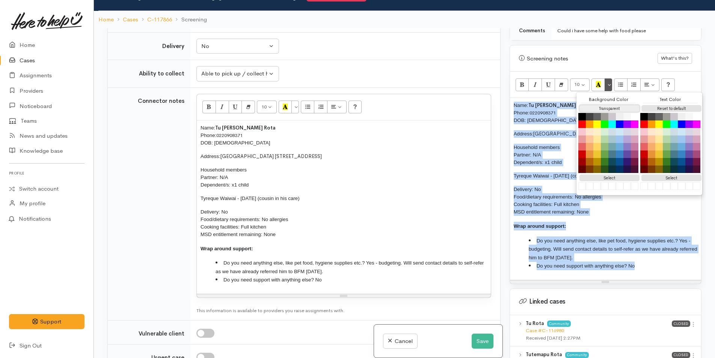
click at [609, 105] on button "Transparent" at bounding box center [609, 108] width 60 height 7
click at [661, 105] on button "Reset to default" at bounding box center [671, 108] width 60 height 7
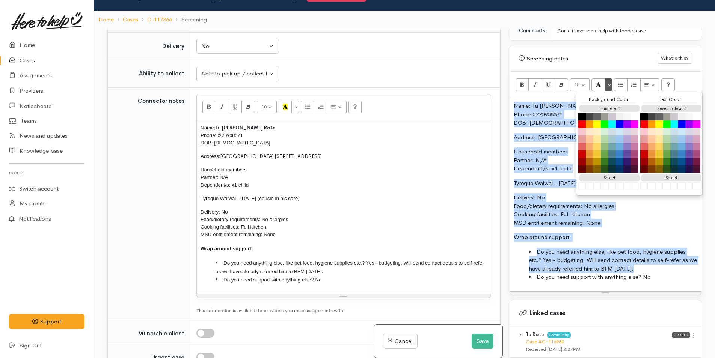
click at [525, 113] on p "Name: Tu [PERSON_NAME] Rota Phone: [PHONE_NUMBER] DOB: [DEMOGRAPHIC_DATA]" at bounding box center [606, 115] width 184 height 26
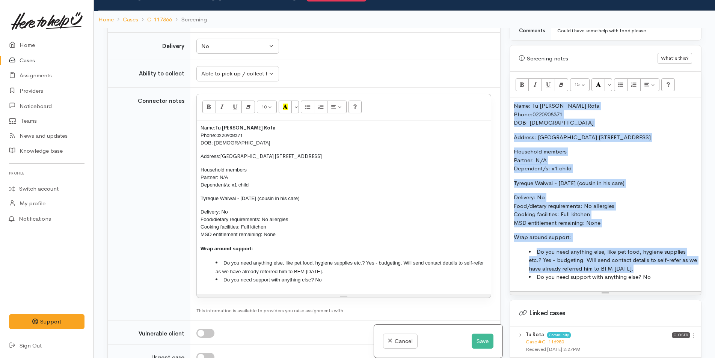
click at [510, 99] on div "Name: Tu [PERSON_NAME] Rota Phone: [PHONE_NUMBER] DOB: [DEMOGRAPHIC_DATA] Addre…" at bounding box center [605, 194] width 191 height 193
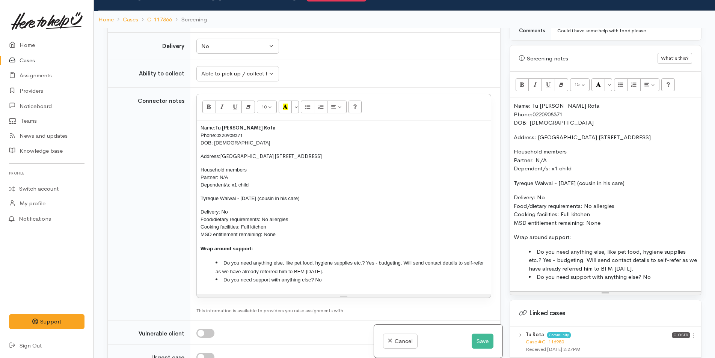
click at [511, 99] on div "Name: Tu [PERSON_NAME] Rota Phone: [PHONE_NUMBER] DOB: [DEMOGRAPHIC_DATA] Addre…" at bounding box center [605, 194] width 191 height 193
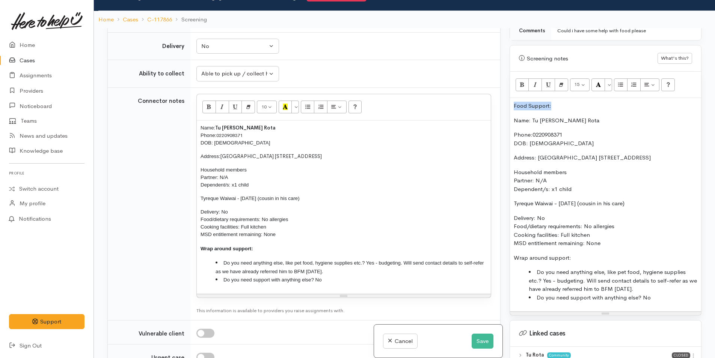
drag, startPoint x: 556, startPoint y: 101, endPoint x: 552, endPoint y: 68, distance: 32.6
click at [497, 92] on div "Related cases There are other cases potentially from the same person, address o…" at bounding box center [404, 207] width 603 height 358
click at [521, 81] on icon "Bold (CTRL+B)" at bounding box center [522, 84] width 5 height 6
click at [350, 126] on p "Name: Tu [PERSON_NAME] Rota Phone: [PHONE_NUMBER] DOB: [DEMOGRAPHIC_DATA]" at bounding box center [344, 135] width 286 height 23
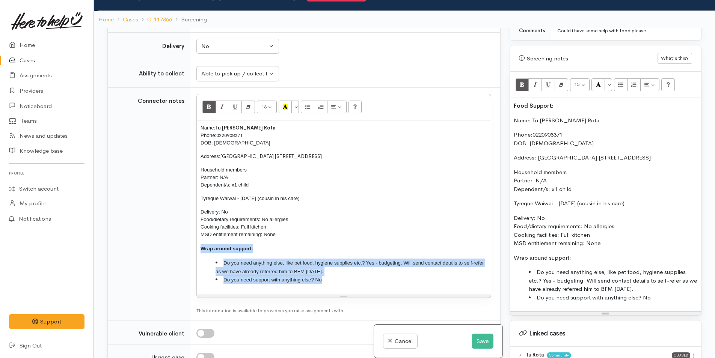
drag, startPoint x: 332, startPoint y: 283, endPoint x: 163, endPoint y: 248, distance: 172.2
click at [163, 248] on tr "Connector notes 13 8 9 10 11 12 14 18 24 36 Background Color Transparent Select…" at bounding box center [304, 203] width 392 height 233
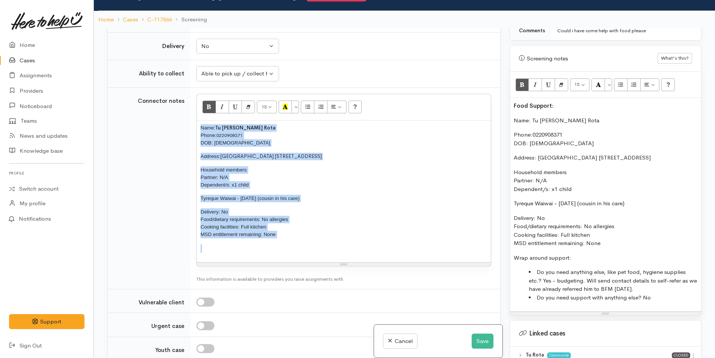
drag, startPoint x: 292, startPoint y: 243, endPoint x: 178, endPoint y: 98, distance: 184.2
click at [178, 98] on tr "Connector notes 15 8 9 10 11 12 14 18 24 36 Background Color Transparent Select…" at bounding box center [304, 188] width 392 height 202
click at [296, 109] on button "More Color" at bounding box center [295, 107] width 8 height 13
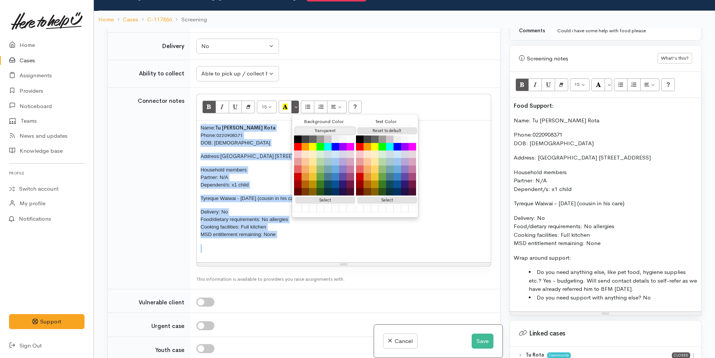
click at [324, 130] on button "Transparent" at bounding box center [325, 130] width 60 height 7
click at [373, 130] on button "Reset to default" at bounding box center [387, 130] width 60 height 7
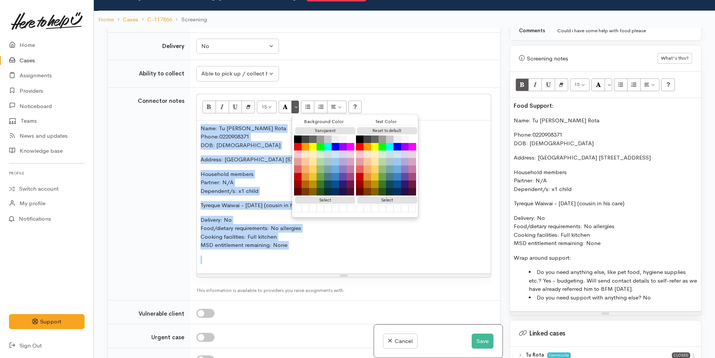
click at [277, 149] on p "Name: Tu [PERSON_NAME] Rota Phone: [PHONE_NUMBER] DOB: [DEMOGRAPHIC_DATA]" at bounding box center [344, 137] width 286 height 26
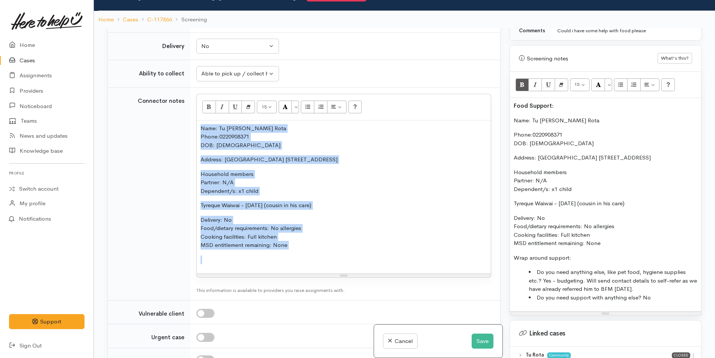
drag, startPoint x: 193, startPoint y: 193, endPoint x: 177, endPoint y: 193, distance: 16.2
click at [177, 193] on tr "Connector notes <p style="">Name:&nbsp;Tu [PERSON_NAME] Rota<br>Phone:&nbsp;<a …" at bounding box center [304, 193] width 392 height 213
click at [208, 108] on icon "Bold (CTRL+B)" at bounding box center [209, 107] width 5 height 6
click at [297, 188] on p "Household members Partner: N/A Dependent/s: x1 child" at bounding box center [344, 183] width 286 height 26
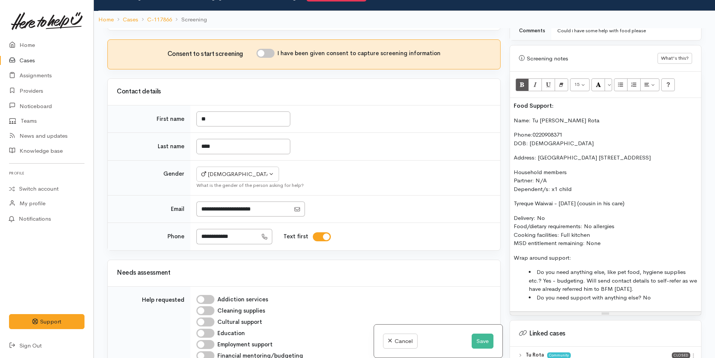
scroll to position [150, 0]
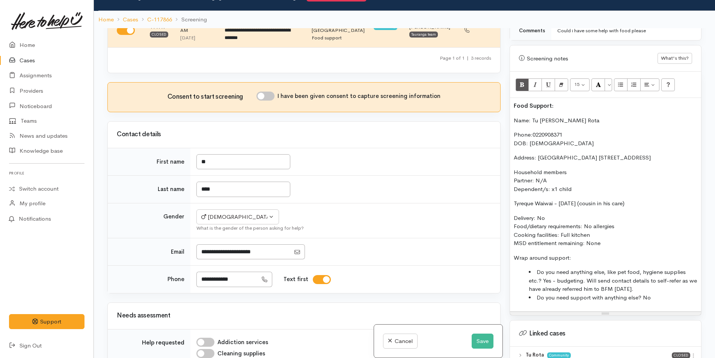
click at [270, 99] on input "I have been given consent to capture screening information" at bounding box center [265, 96] width 18 height 9
checkbox input "true"
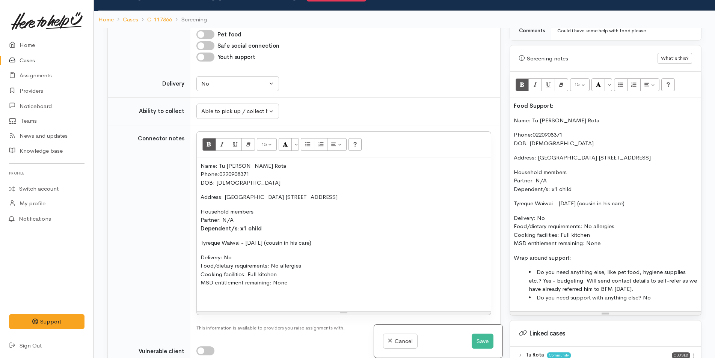
scroll to position [939, 0]
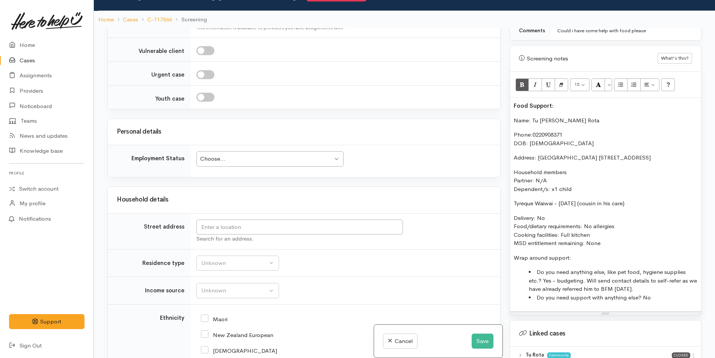
click at [233, 160] on div "Choose..." at bounding box center [266, 159] width 133 height 9
click at [214, 222] on input "text" at bounding box center [299, 227] width 207 height 15
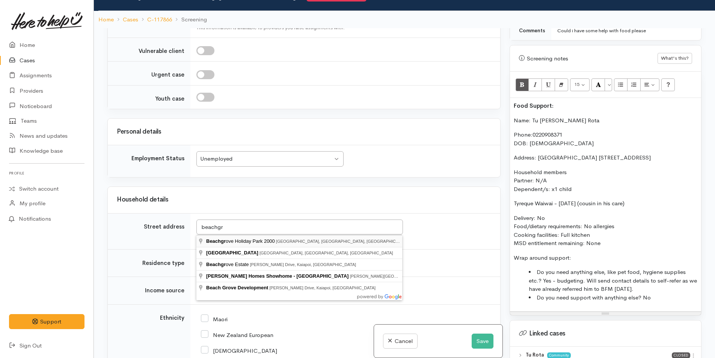
type input "[GEOGRAPHIC_DATA] [STREET_ADDRESS]"
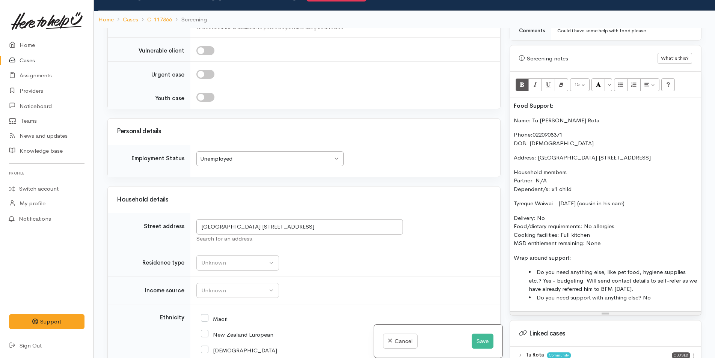
scroll to position [977, 0]
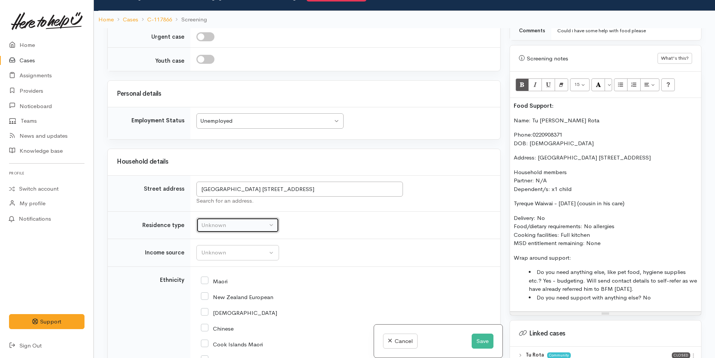
click at [229, 224] on div "Unknown" at bounding box center [234, 225] width 66 height 9
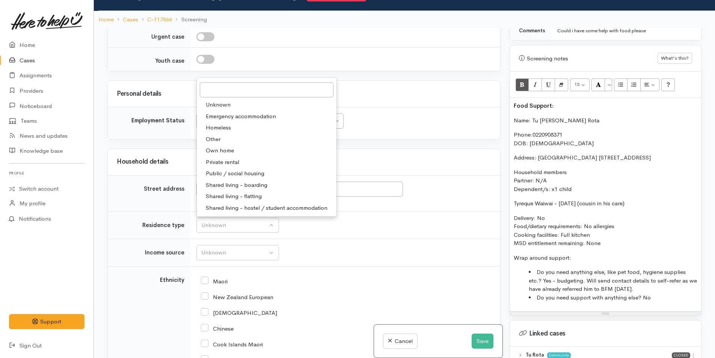
click at [215, 137] on span "Other" at bounding box center [213, 139] width 15 height 9
select select "8"
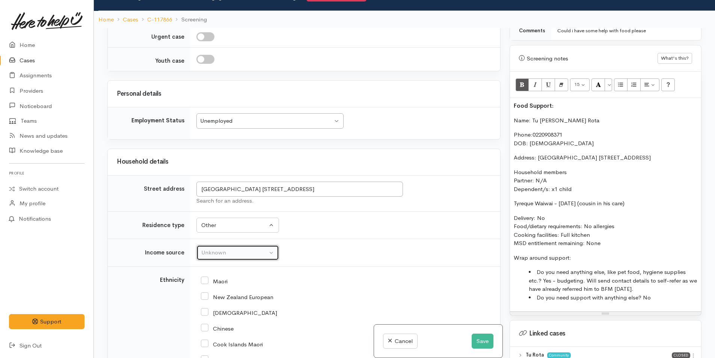
click at [216, 248] on button "Unknown" at bounding box center [237, 252] width 83 height 15
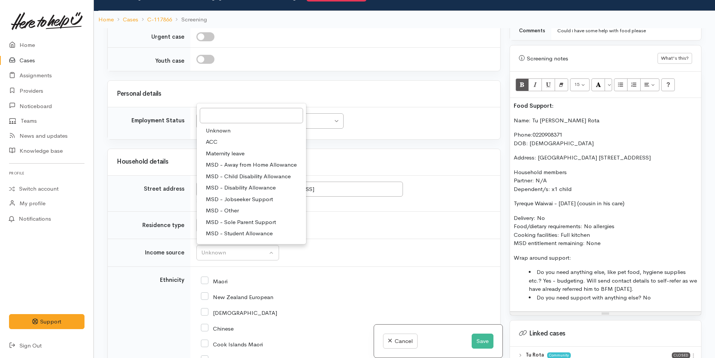
click at [230, 197] on span "MSD - Jobseeker Support" at bounding box center [239, 199] width 67 height 9
select select "4"
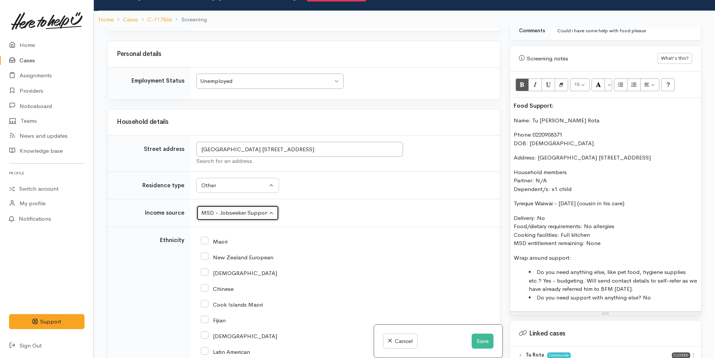
scroll to position [1164, 0]
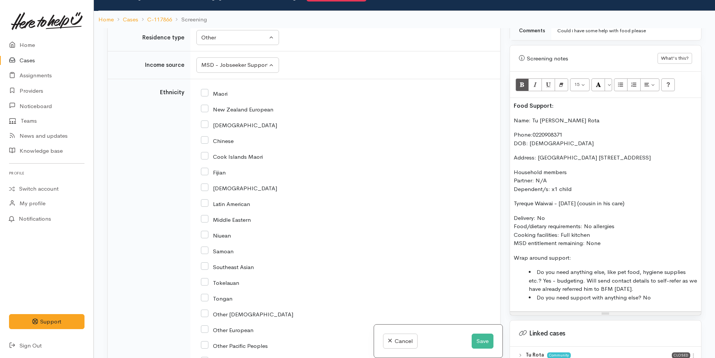
click at [204, 93] on input "Maori" at bounding box center [214, 93] width 27 height 7
checkbox input "true"
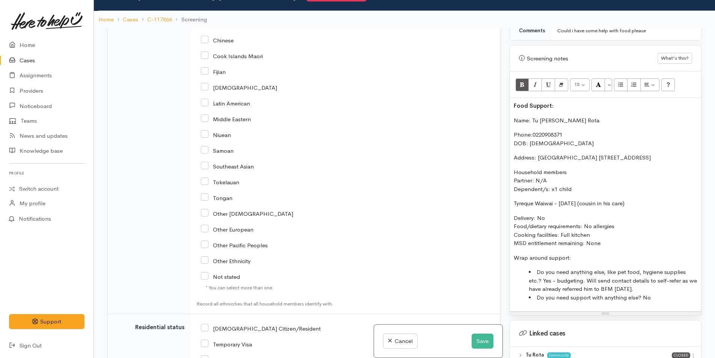
scroll to position [1458, 0]
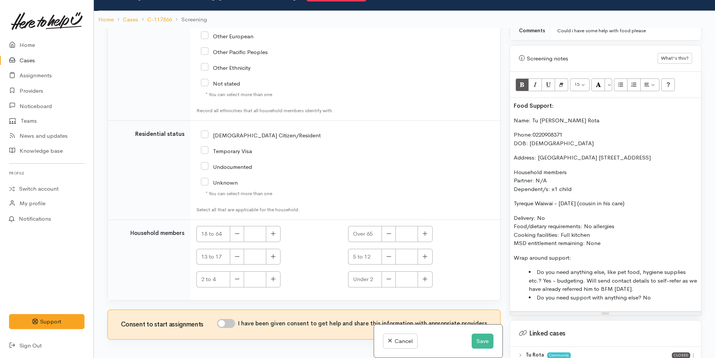
click at [204, 134] on input "[DEMOGRAPHIC_DATA] Citizen/Resident" at bounding box center [261, 134] width 120 height 7
checkbox input "true"
click at [269, 231] on button "button" at bounding box center [273, 234] width 15 height 16
type input "1"
click at [281, 259] on div "13 to 17" at bounding box center [267, 257] width 143 height 16
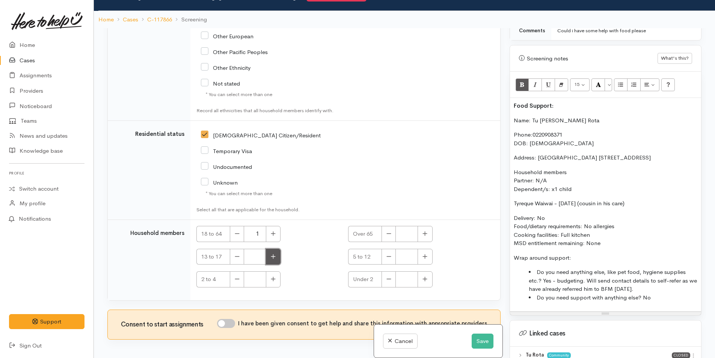
click at [277, 258] on button "button" at bounding box center [273, 257] width 15 height 16
type input "1"
click at [235, 322] on input "I have been given consent to get help and share this information with appropria…" at bounding box center [226, 323] width 18 height 9
checkbox input "true"
click at [513, 106] on div "Food Support: Name: Tu [PERSON_NAME] Rota Phone: [PHONE_NUMBER] DOB: [DEMOGRAPH…" at bounding box center [605, 205] width 191 height 214
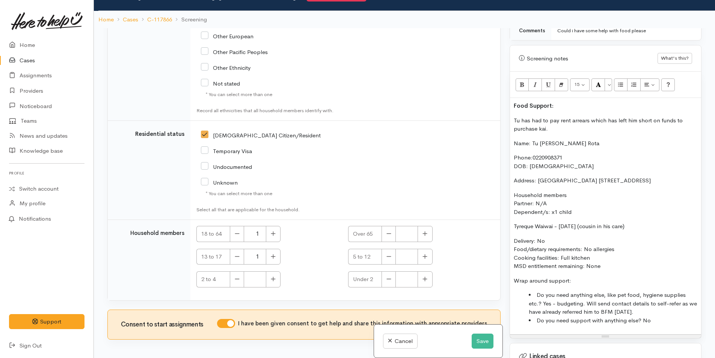
click at [513, 100] on div "Food Support: Tu has had to pay rent arrears which has left him short on funds …" at bounding box center [605, 216] width 191 height 237
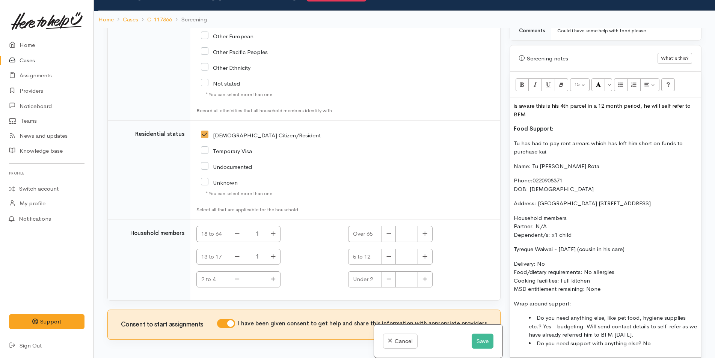
click at [513, 98] on div "is aware this is his 4th parcel in a 12 month period, he will self refer to BFM…" at bounding box center [605, 227] width 191 height 259
drag, startPoint x: 559, startPoint y: 122, endPoint x: 501, endPoint y: 120, distance: 57.9
click at [498, 121] on div "Related cases There are other cases potentially from the same person, address o…" at bounding box center [404, 207] width 603 height 358
drag, startPoint x: 609, startPoint y: 76, endPoint x: 604, endPoint y: 81, distance: 6.9
click at [608, 78] on button "More Color" at bounding box center [609, 84] width 8 height 13
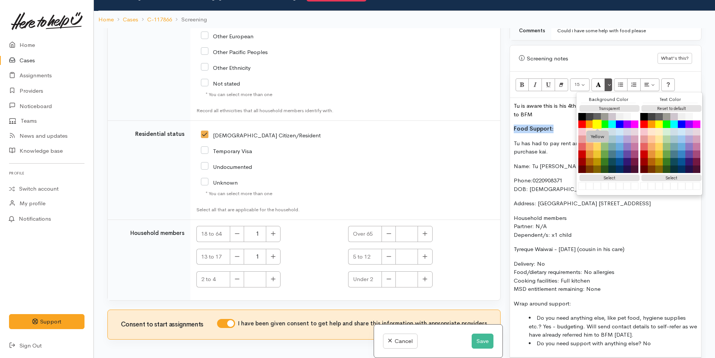
click at [597, 120] on button "Yellow" at bounding box center [597, 124] width 9 height 9
click at [538, 162] on p "Name: Tu [PERSON_NAME] Rota" at bounding box center [606, 166] width 184 height 9
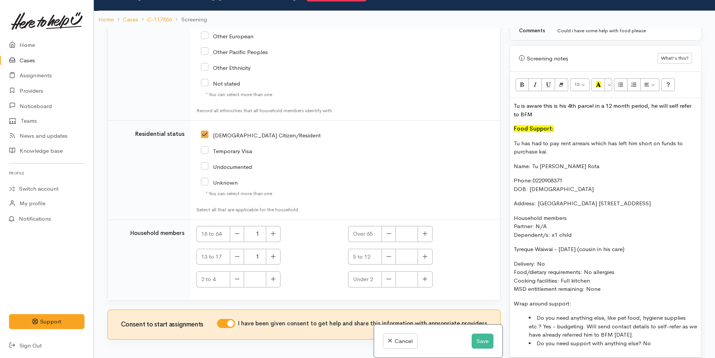
drag, startPoint x: 550, startPoint y: 145, endPoint x: 497, endPoint y: 133, distance: 54.6
click at [497, 133] on div "Related cases There are other cases potentially from the same person, address o…" at bounding box center [404, 207] width 603 height 358
copy p "Tu has had to pay rent arrears which has left him short on funds to purchase ka…"
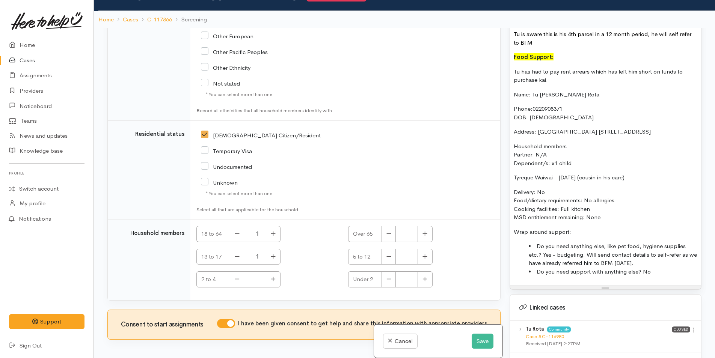
scroll to position [502, 0]
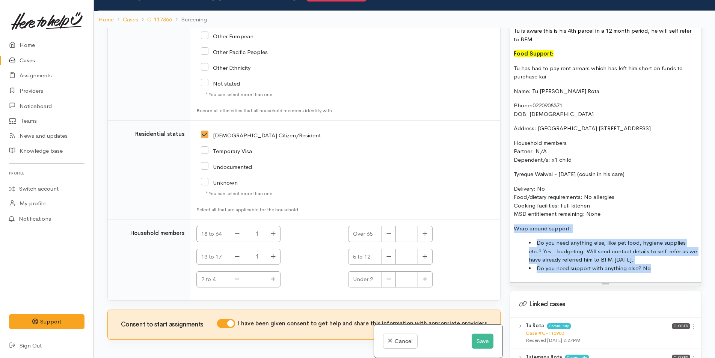
drag, startPoint x: 649, startPoint y: 271, endPoint x: 509, endPoint y: 230, distance: 146.3
click at [509, 230] on div "Warnings Add No warnings have been raised against this case Add Warning Title ●…" at bounding box center [605, 207] width 201 height 358
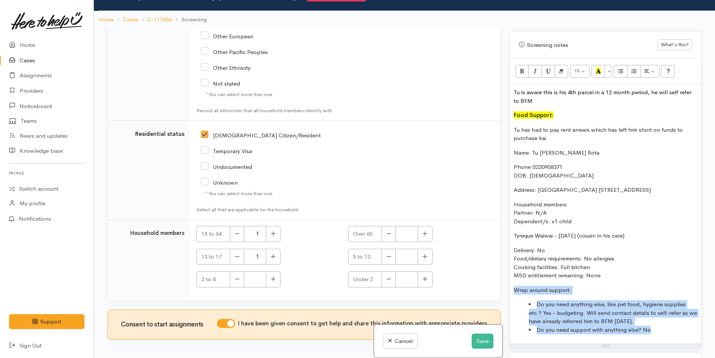
scroll to position [389, 0]
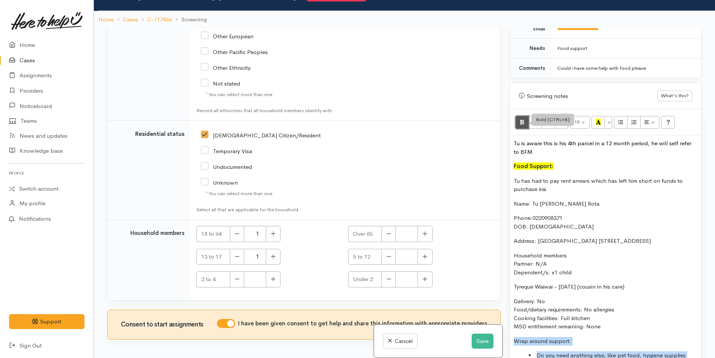
click at [519, 116] on button "Bold (CTRL+B)" at bounding box center [523, 122] width 14 height 13
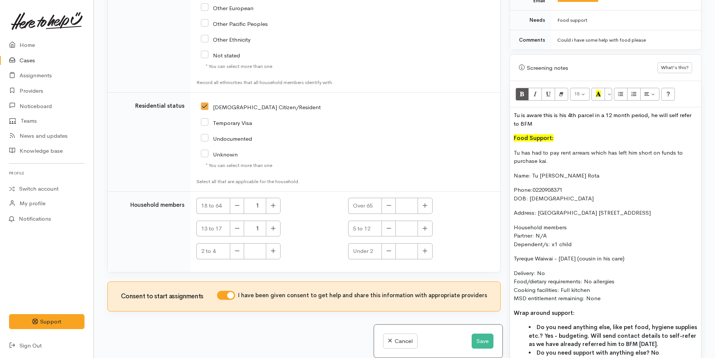
click at [451, 174] on td "[DEMOGRAPHIC_DATA] Citizen/Resident" at bounding box center [345, 141] width 310 height 99
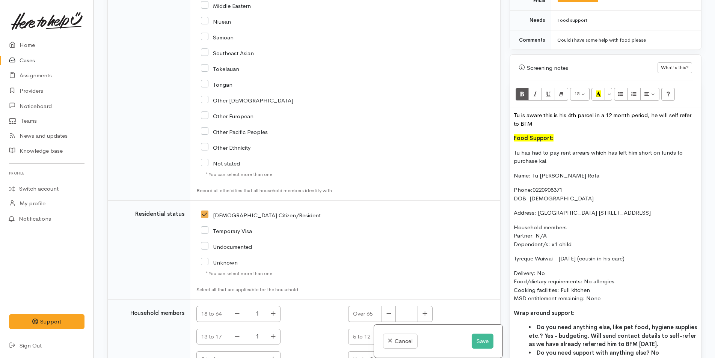
scroll to position [1458, 0]
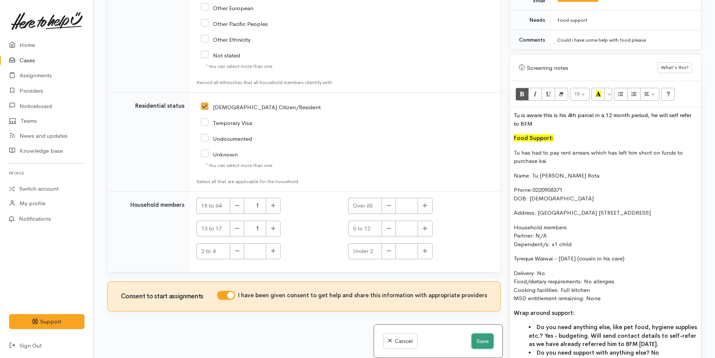
click at [476, 339] on button "Save" at bounding box center [483, 341] width 22 height 15
